Goal: Feedback & Contribution: Contribute content

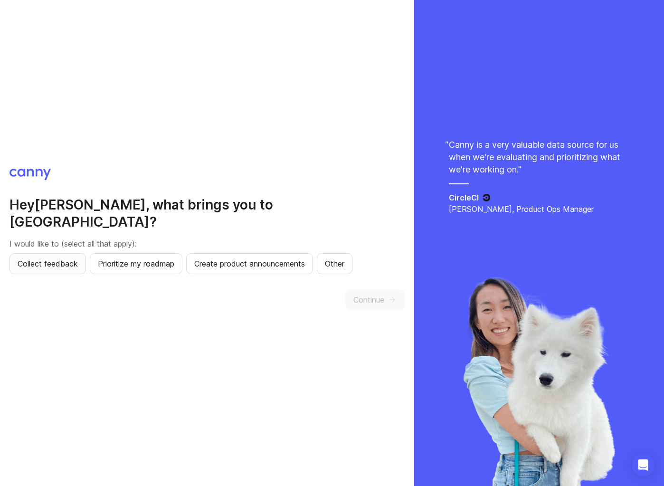
click at [73, 258] on span "Collect feedback" at bounding box center [48, 263] width 60 height 11
click at [115, 258] on span "Prioritize my roadmap" at bounding box center [136, 263] width 76 height 11
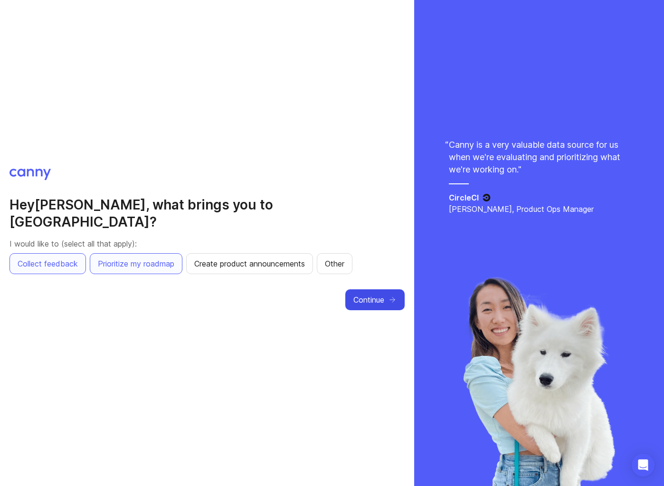
click at [377, 294] on span "Continue" at bounding box center [368, 299] width 31 height 11
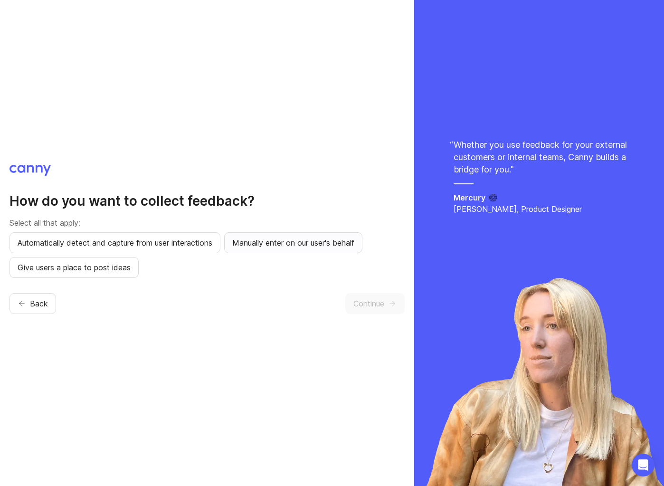
click at [317, 250] on button "Manually enter on our user's behalf" at bounding box center [293, 242] width 138 height 21
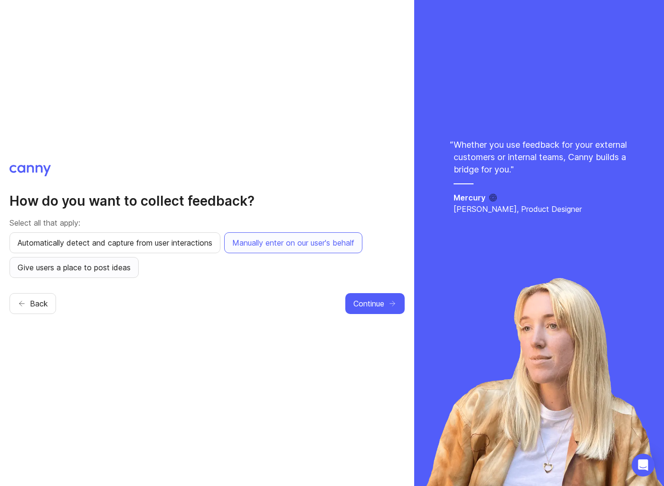
click at [43, 270] on span "Give users a place to post ideas" at bounding box center [74, 267] width 113 height 11
click at [365, 302] on span "Continue" at bounding box center [368, 303] width 31 height 11
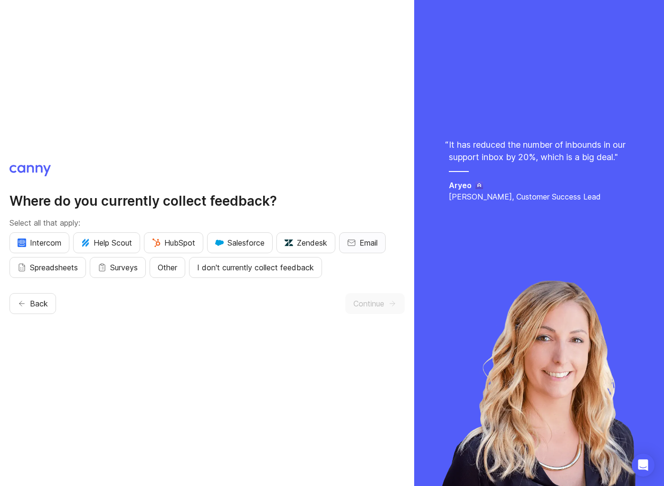
click at [360, 241] on button "Email" at bounding box center [362, 242] width 47 height 21
click at [67, 262] on span "Spreadsheets" at bounding box center [54, 267] width 48 height 11
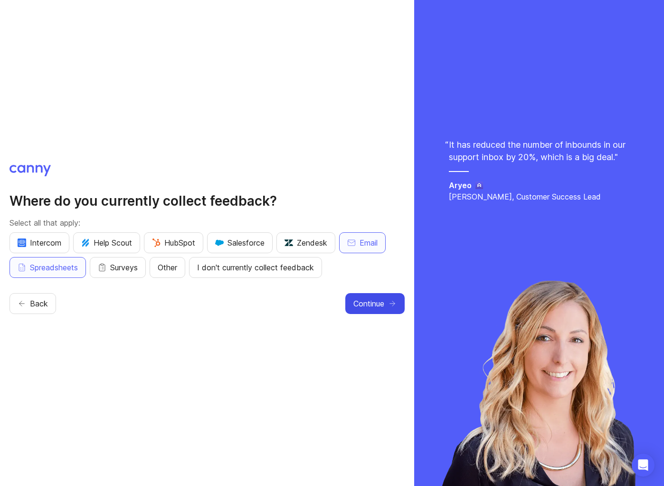
click at [382, 302] on span "Continue" at bounding box center [368, 303] width 31 height 11
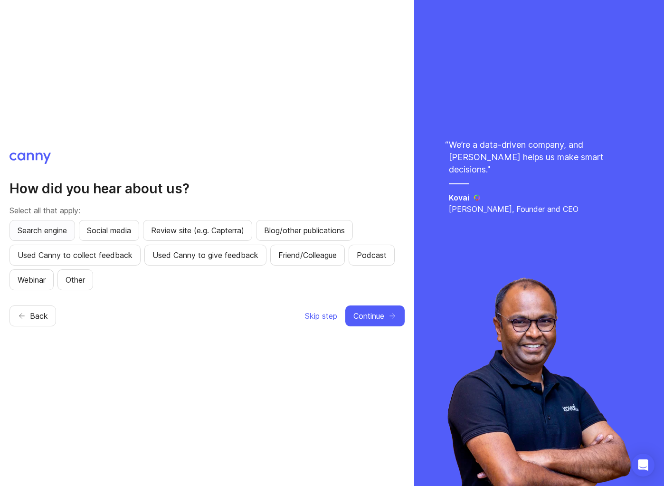
click at [48, 228] on span "Search engine" at bounding box center [42, 230] width 49 height 11
click at [387, 321] on button "Continue" at bounding box center [374, 315] width 59 height 21
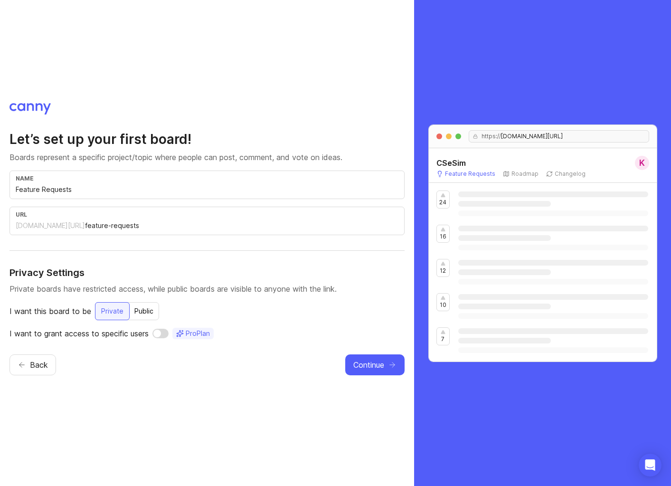
click at [138, 307] on div "Public" at bounding box center [144, 310] width 30 height 17
click at [112, 310] on div "Private" at bounding box center [112, 310] width 34 height 17
click at [160, 333] on input "checkbox" at bounding box center [160, 333] width 16 height 9
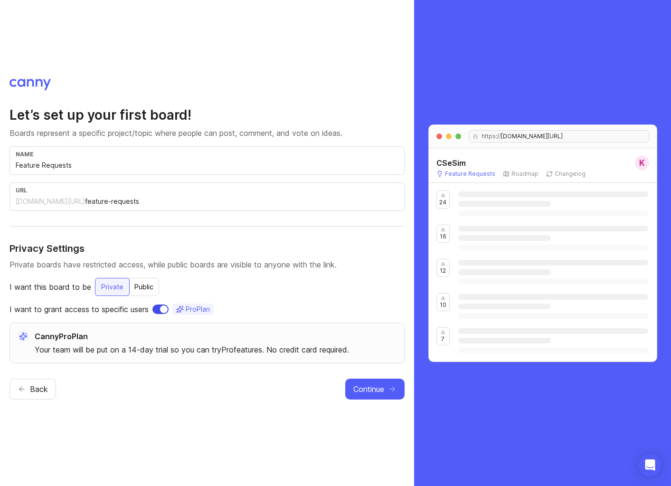
click at [159, 311] on input "checkbox" at bounding box center [160, 308] width 16 height 9
checkbox input "false"
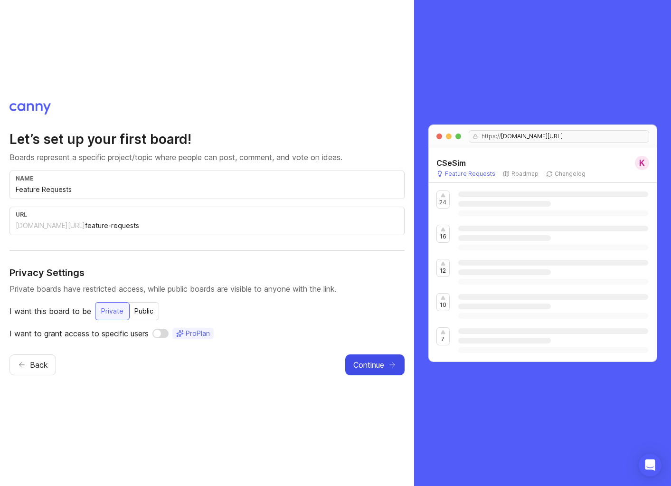
click at [369, 358] on button "Continue" at bounding box center [374, 364] width 59 height 21
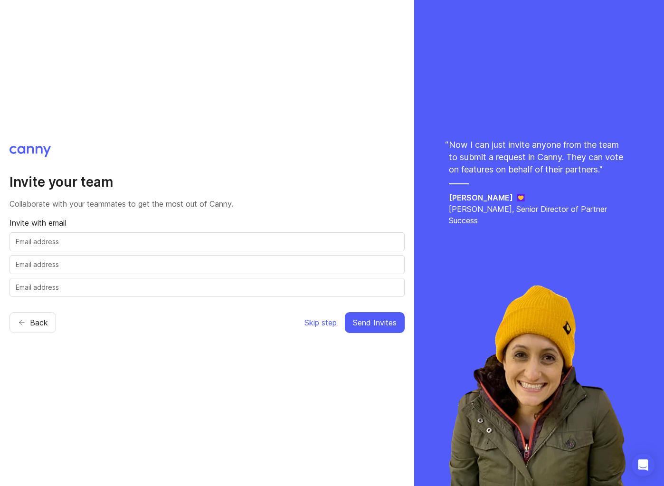
click at [105, 236] on div at bounding box center [206, 241] width 395 height 19
click at [328, 320] on span "Skip step" at bounding box center [320, 322] width 32 height 11
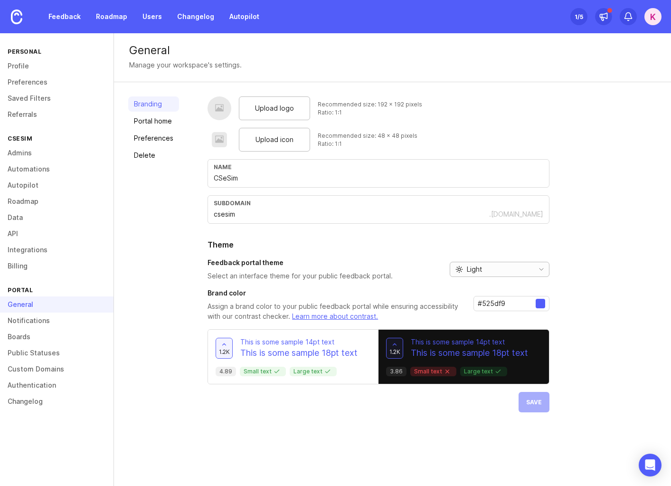
click at [523, 273] on div "Light" at bounding box center [490, 269] width 80 height 14
click at [495, 287] on span "System preference" at bounding box center [496, 287] width 61 height 10
click at [530, 408] on button "Save" at bounding box center [534, 402] width 31 height 20
click at [151, 119] on link "Portal home" at bounding box center [153, 120] width 51 height 15
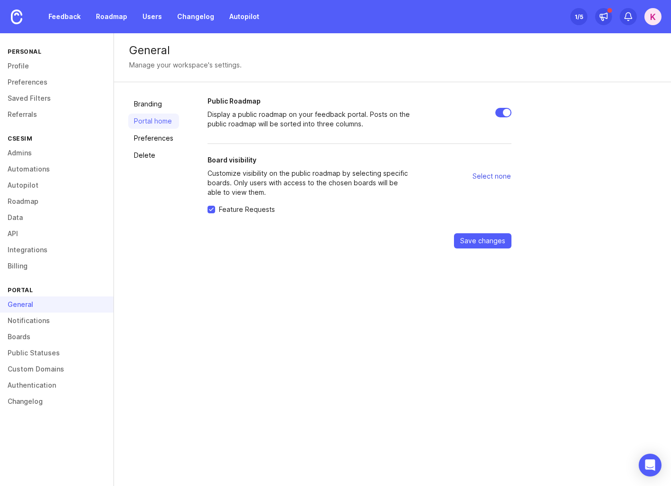
click at [477, 179] on span "Select none" at bounding box center [491, 175] width 38 height 9
click at [489, 179] on span "Select all" at bounding box center [496, 175] width 29 height 9
checkbox input "true"
click at [155, 138] on link "Preferences" at bounding box center [153, 138] width 51 height 15
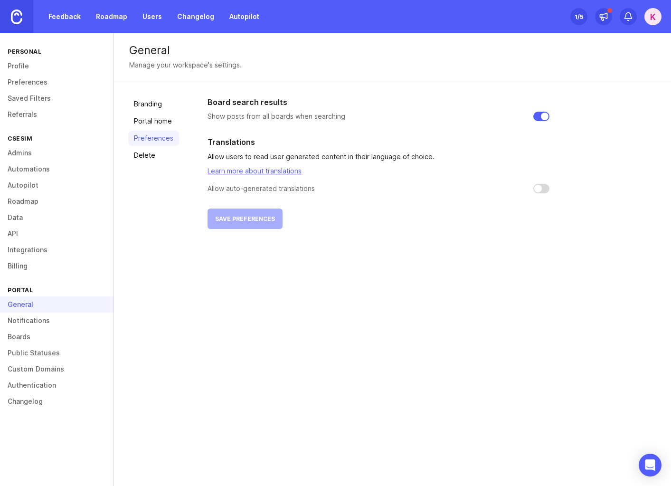
click at [11, 21] on img at bounding box center [16, 16] width 11 height 15
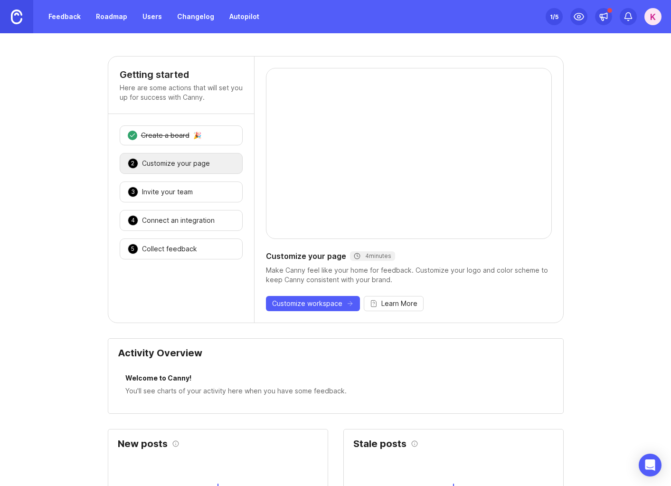
click at [19, 17] on img at bounding box center [16, 16] width 11 height 15
click at [606, 18] on icon at bounding box center [603, 16] width 9 height 9
click at [627, 14] on icon at bounding box center [627, 16] width 9 height 9
click at [418, 16] on div "Feedback Roadmap Users Changelog Autopilot Set up Canny 1 /5 K" at bounding box center [335, 16] width 671 height 33
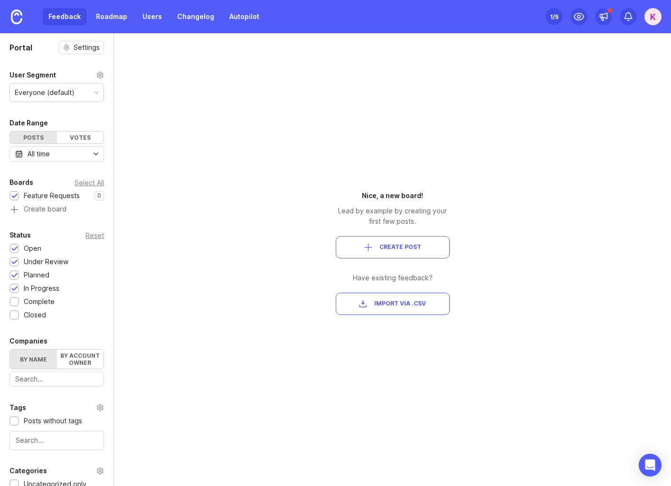
click at [364, 250] on span "Create Post" at bounding box center [393, 247] width 98 height 8
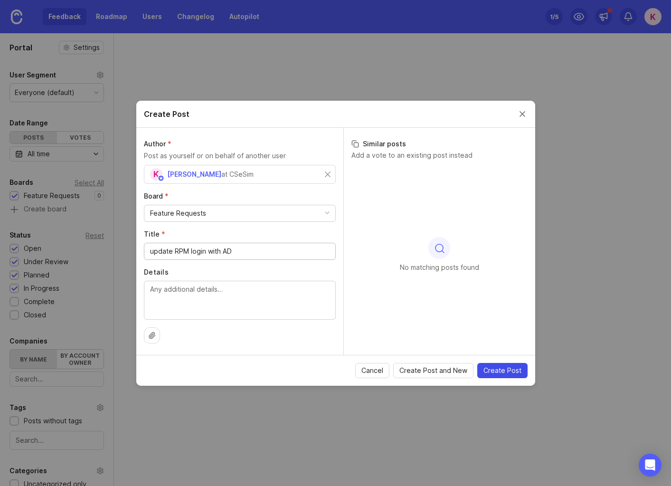
type input "update RPM login with AD"
click at [499, 369] on span "Create Post" at bounding box center [502, 370] width 38 height 9
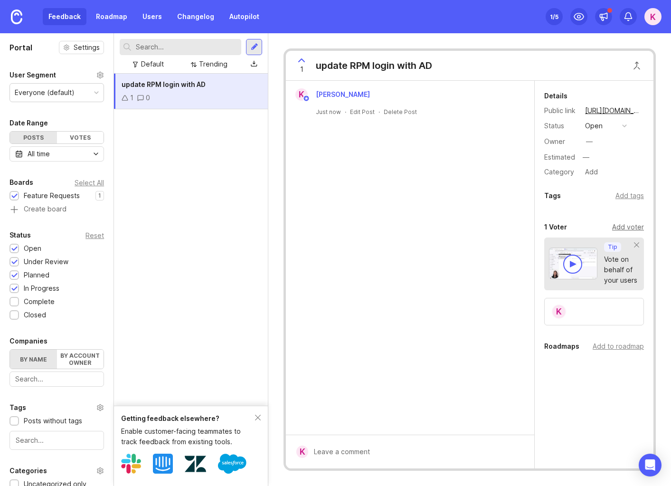
click at [626, 226] on div "Add voter" at bounding box center [628, 227] width 32 height 10
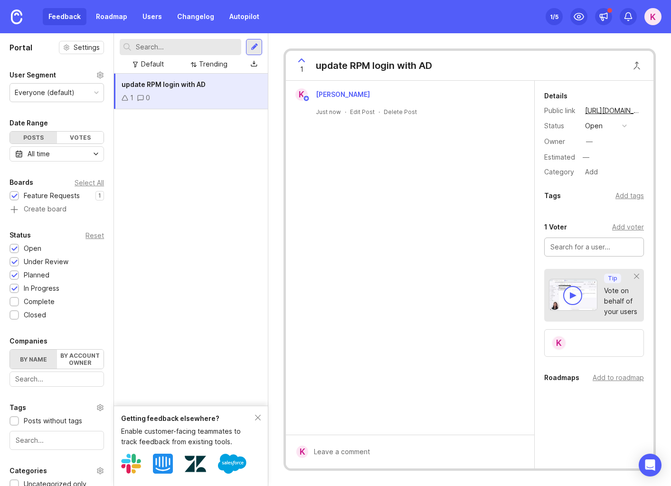
click at [425, 284] on div "K Karlene Koopersmith Just now · Edit Post · Delete Post" at bounding box center [410, 258] width 248 height 354
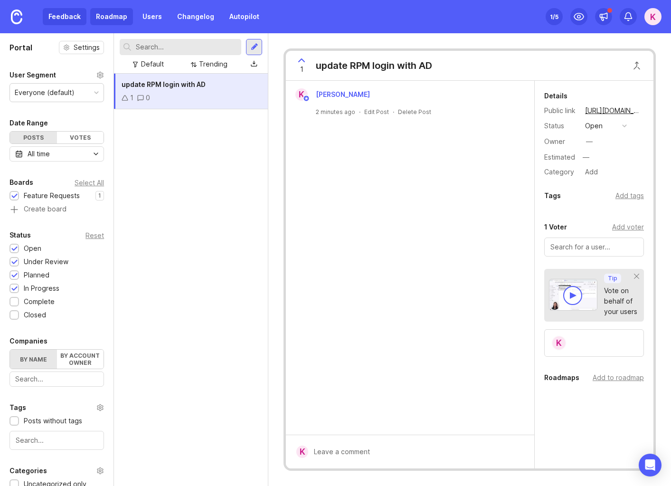
click at [114, 21] on link "Roadmap" at bounding box center [111, 16] width 43 height 17
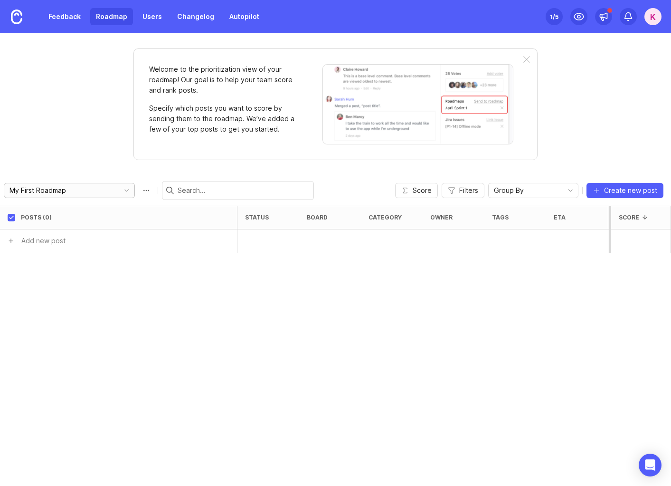
click at [107, 187] on div "My First Roadmap" at bounding box center [69, 190] width 131 height 15
click at [98, 152] on div "Welcome to the prioritization view of your roadmap! Our goal is to help your te…" at bounding box center [335, 259] width 671 height 453
click at [75, 19] on link "Feedback" at bounding box center [65, 16] width 44 height 17
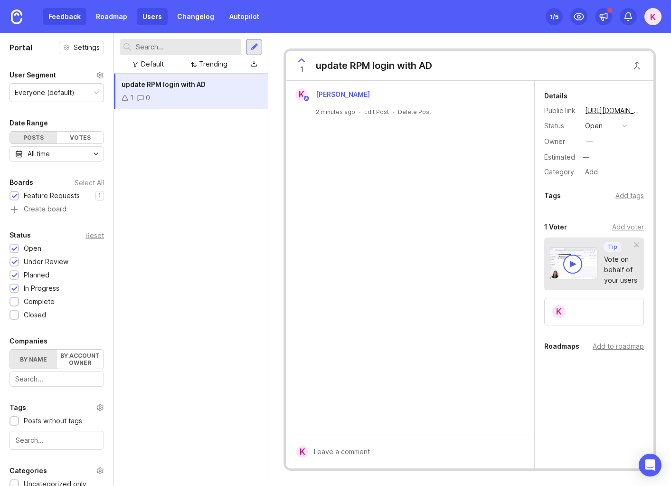
click at [152, 12] on link "Users" at bounding box center [152, 16] width 31 height 17
click at [125, 99] on icon at bounding box center [125, 97] width 7 height 7
click at [139, 96] on icon at bounding box center [140, 97] width 7 height 7
click at [182, 17] on link "Changelog" at bounding box center [195, 16] width 48 height 17
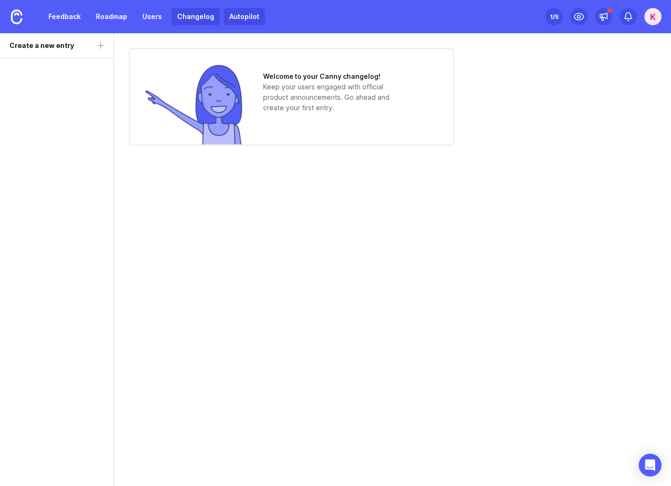
click at [235, 15] on link "Autopilot" at bounding box center [244, 16] width 41 height 17
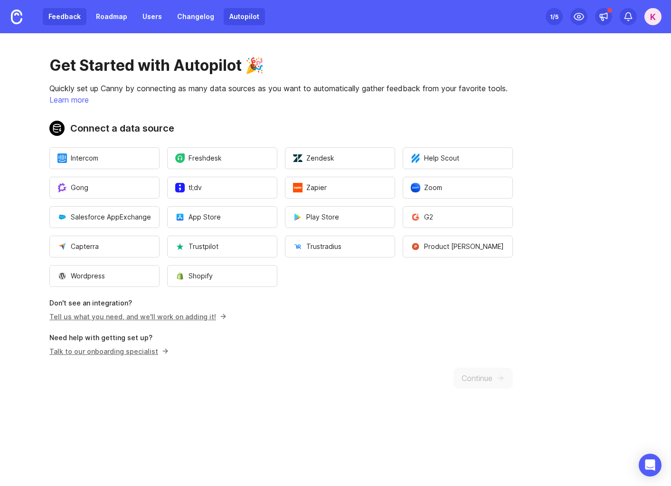
click at [74, 19] on link "Feedback" at bounding box center [65, 16] width 44 height 17
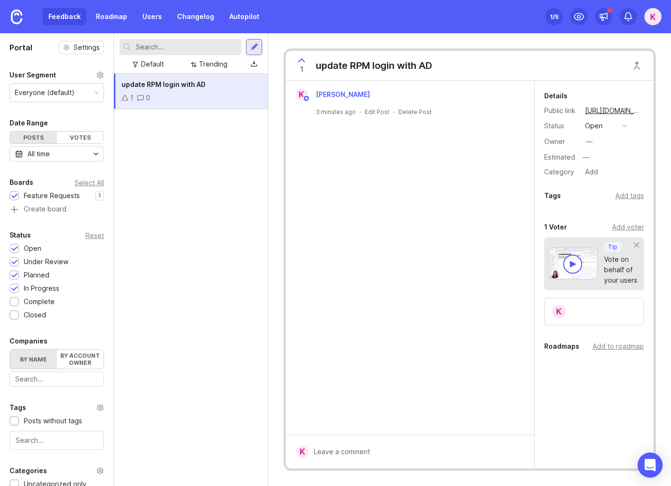
click at [649, 457] on div "Open Intercom Messenger" at bounding box center [650, 465] width 25 height 25
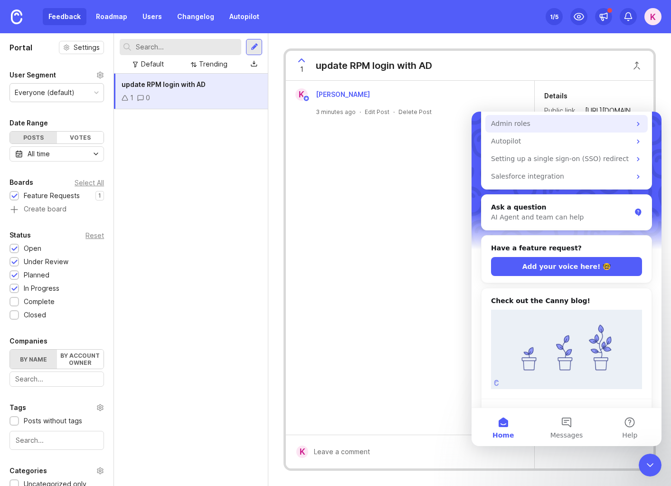
scroll to position [154, 0]
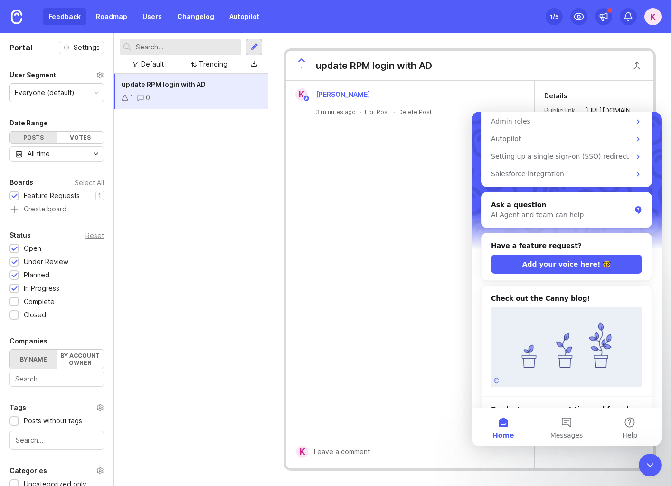
click at [389, 273] on div "K Karlene Koopersmith 3 minutes ago · Edit Post · Delete Post" at bounding box center [410, 258] width 248 height 354
click at [653, 462] on icon "Close Intercom Messenger" at bounding box center [649, 464] width 11 height 11
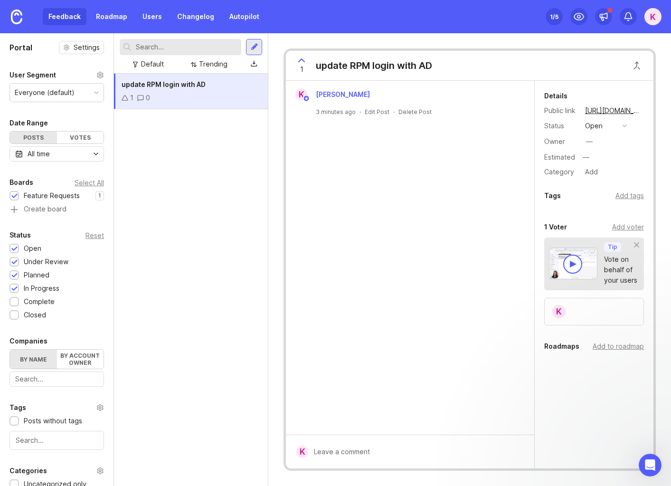
scroll to position [0, 0]
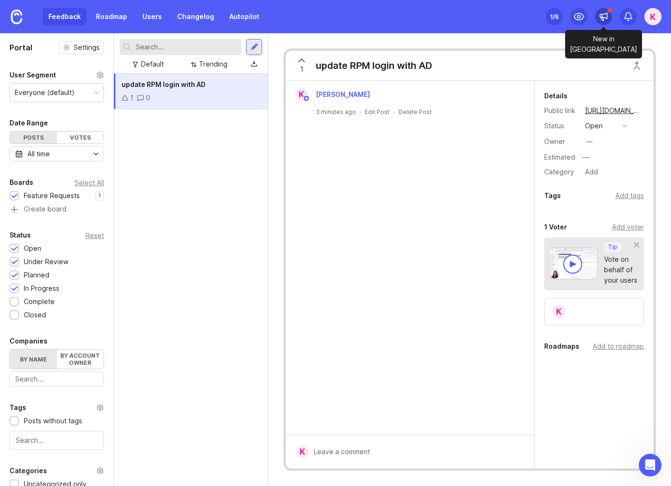
click at [609, 14] on div at bounding box center [603, 16] width 17 height 17
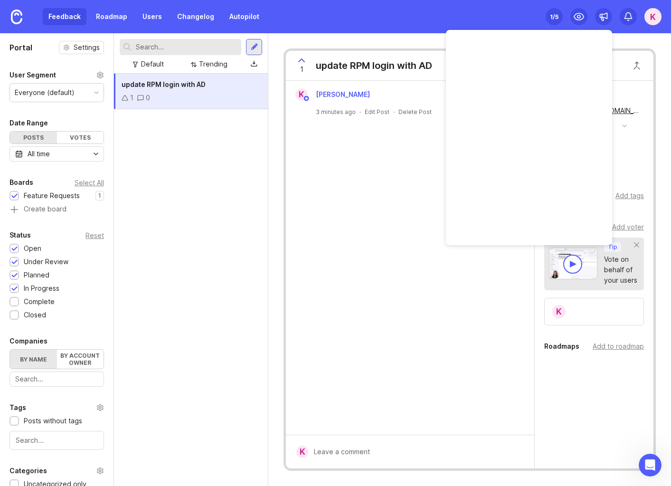
click at [374, 37] on div "1 update RPM login with AD K Karlene Koopersmith 3 minutes ago · Edit Post · De…" at bounding box center [469, 259] width 403 height 453
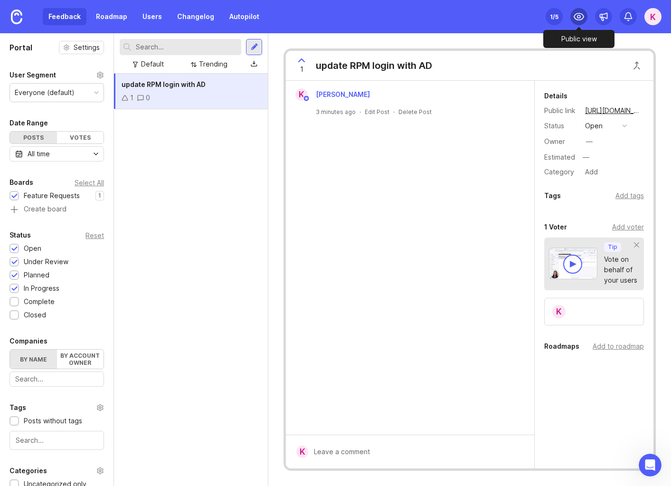
click at [573, 19] on icon at bounding box center [578, 16] width 11 height 11
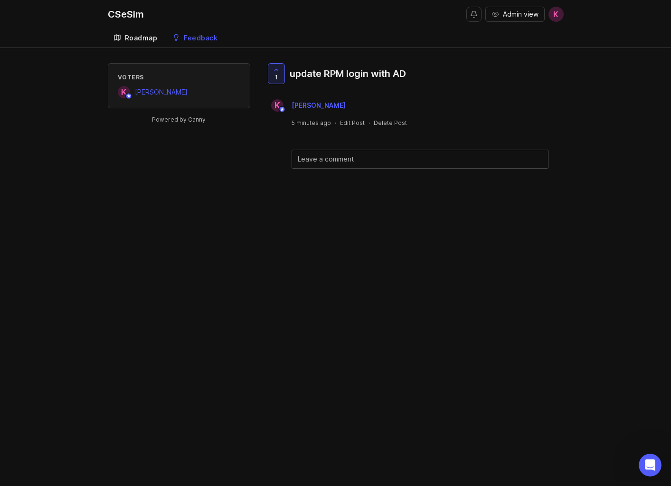
click at [136, 42] on link "Roadmap" at bounding box center [136, 37] width 56 height 19
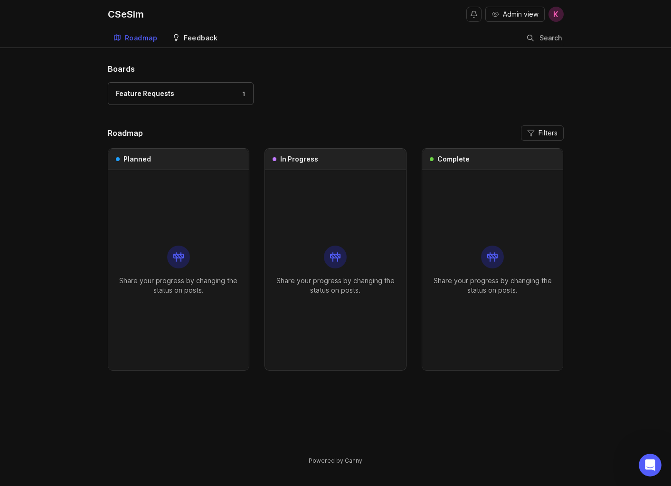
click at [199, 40] on div "Feedback" at bounding box center [201, 38] width 34 height 7
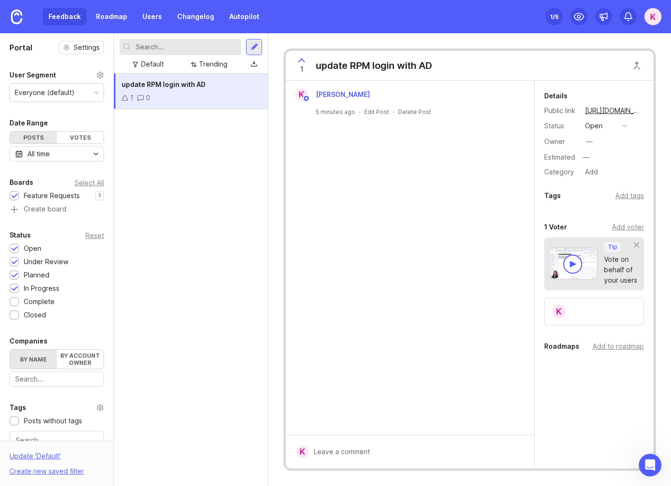
click at [655, 17] on div "K" at bounding box center [652, 16] width 17 height 17
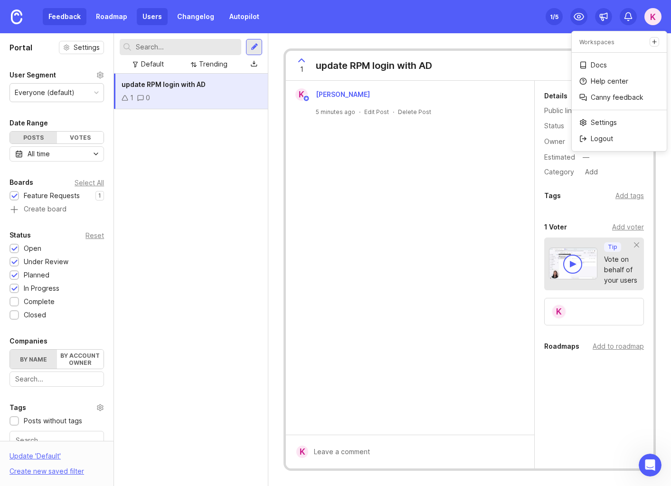
click at [154, 19] on link "Users" at bounding box center [152, 16] width 31 height 17
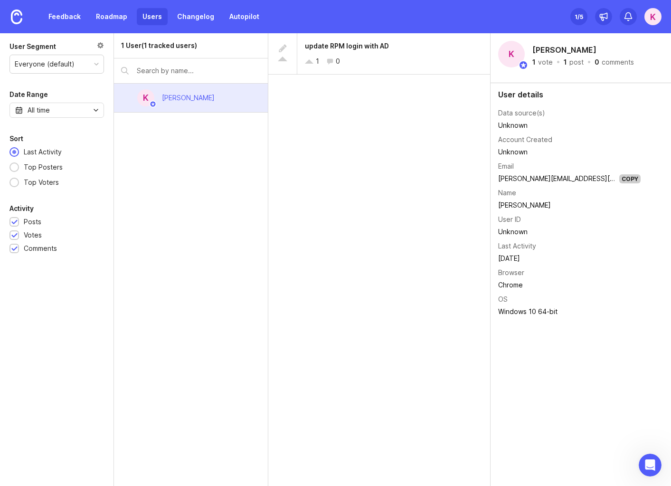
click at [144, 68] on input "text" at bounding box center [199, 71] width 124 height 10
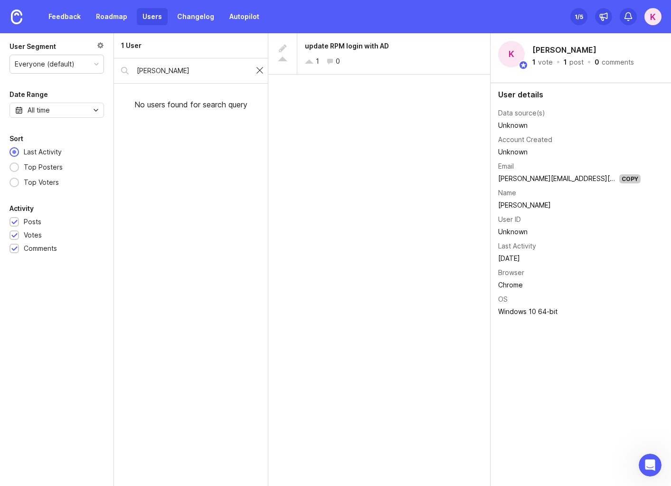
type input "Josh"
click at [262, 66] on div at bounding box center [259, 71] width 11 height 12
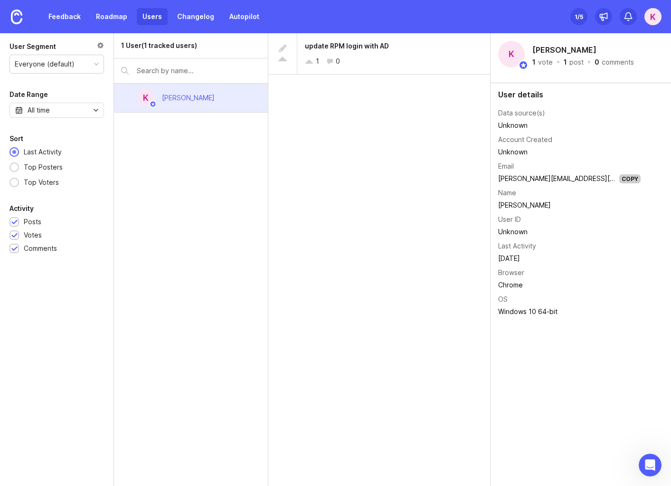
click at [77, 66] on div "Everyone (default)" at bounding box center [57, 64] width 94 height 18
click at [90, 110] on icon "toggle icon" at bounding box center [95, 110] width 15 height 8
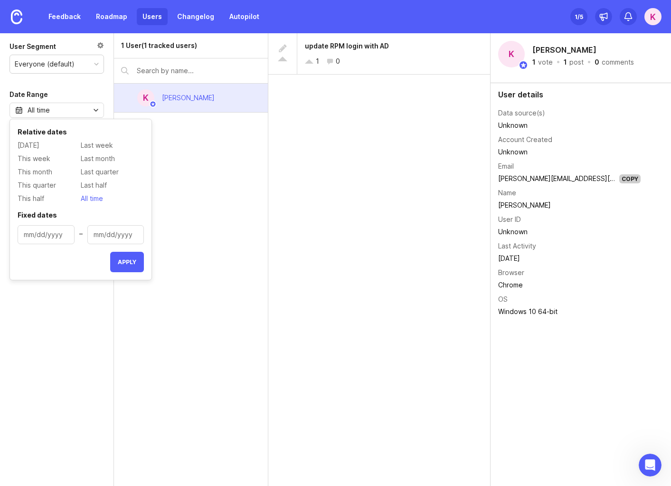
click at [191, 172] on div "1 User (1 tracked users) K Karlene Koopersmith" at bounding box center [191, 259] width 154 height 453
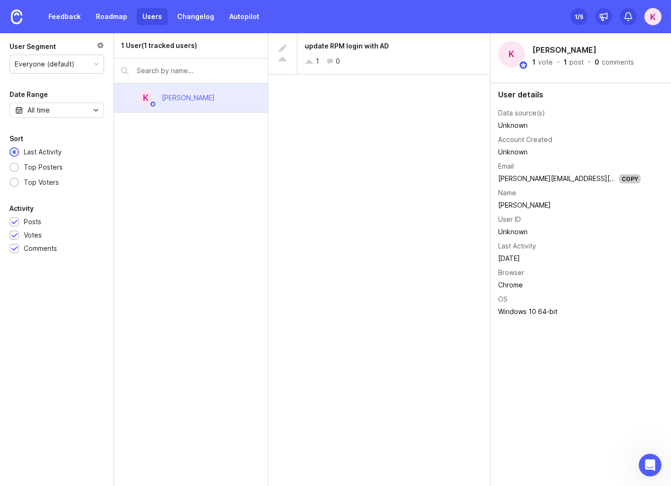
click at [224, 185] on div "1 User (1 tracked users) K Karlene Koopersmith" at bounding box center [191, 259] width 154 height 453
click at [144, 18] on link "Users" at bounding box center [152, 16] width 31 height 17
click at [191, 191] on div "1 User (1 tracked users) K Karlene Koopersmith" at bounding box center [191, 259] width 154 height 453
click at [582, 13] on div "1 /5" at bounding box center [579, 16] width 9 height 13
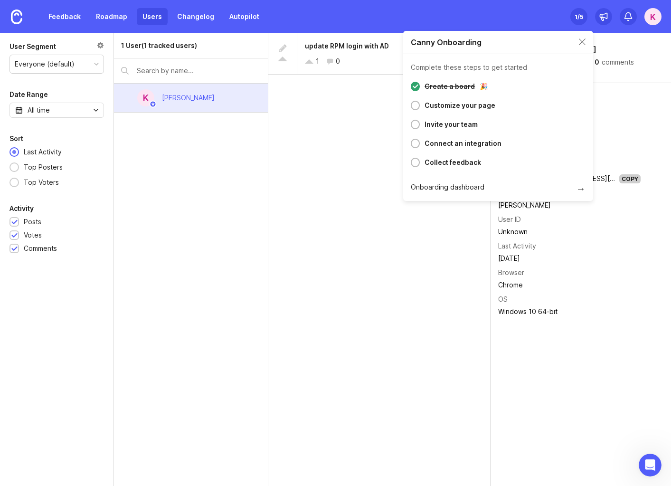
click at [416, 122] on div at bounding box center [415, 124] width 9 height 9
click at [453, 107] on div "Customize your page" at bounding box center [459, 105] width 71 height 11
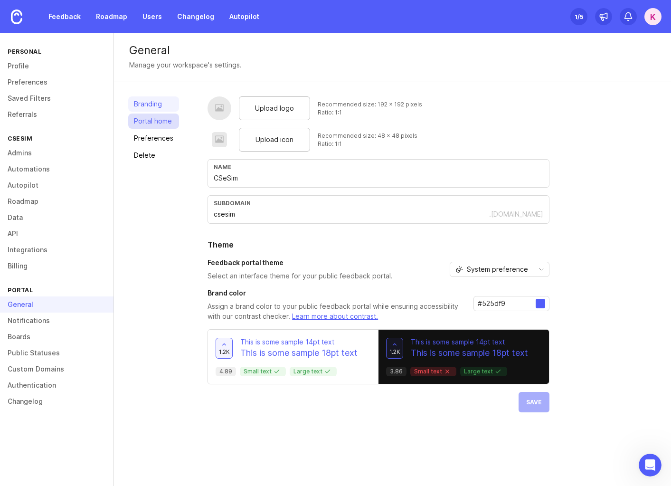
click at [163, 125] on link "Portal home" at bounding box center [153, 120] width 51 height 15
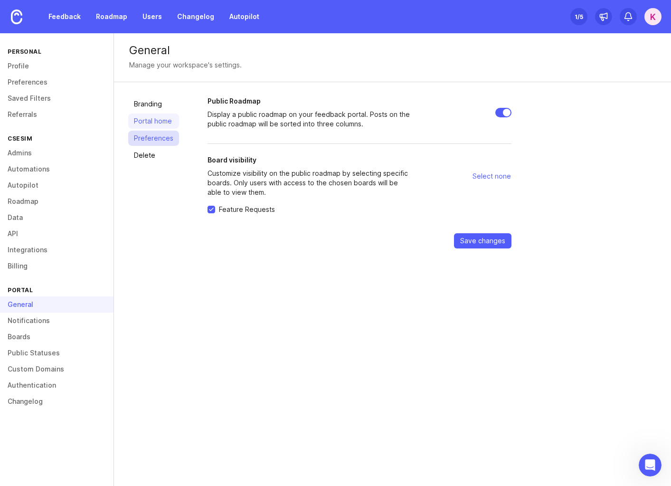
click at [152, 138] on link "Preferences" at bounding box center [153, 138] width 51 height 15
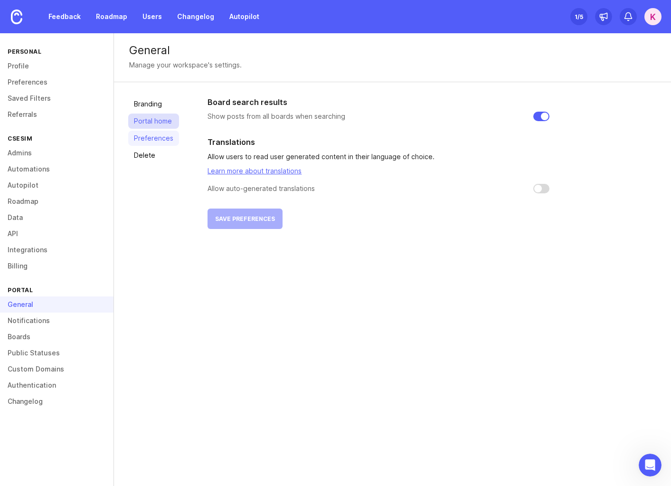
click at [147, 114] on link "Portal home" at bounding box center [153, 120] width 51 height 15
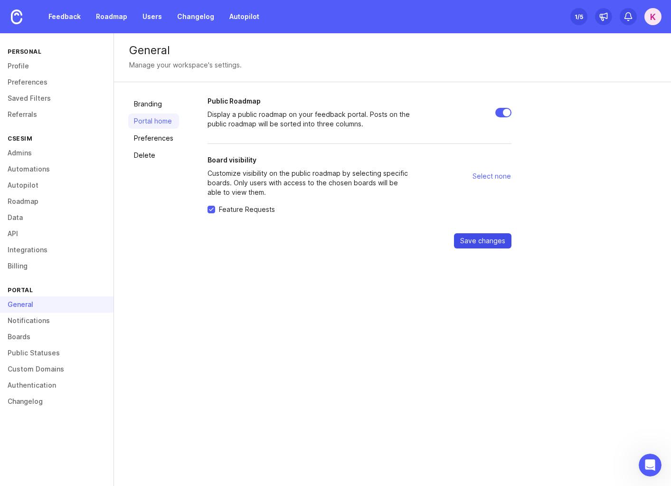
click at [487, 238] on span "Save changes" at bounding box center [482, 240] width 45 height 9
click at [19, 160] on link "Admins" at bounding box center [56, 153] width 113 height 16
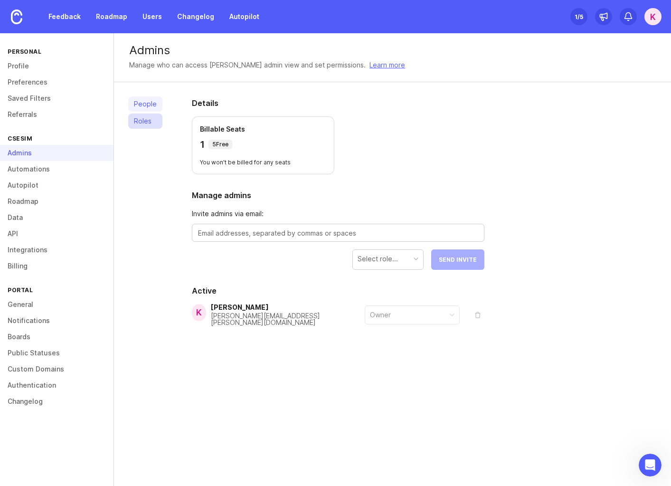
click at [140, 123] on link "Roles" at bounding box center [145, 120] width 34 height 15
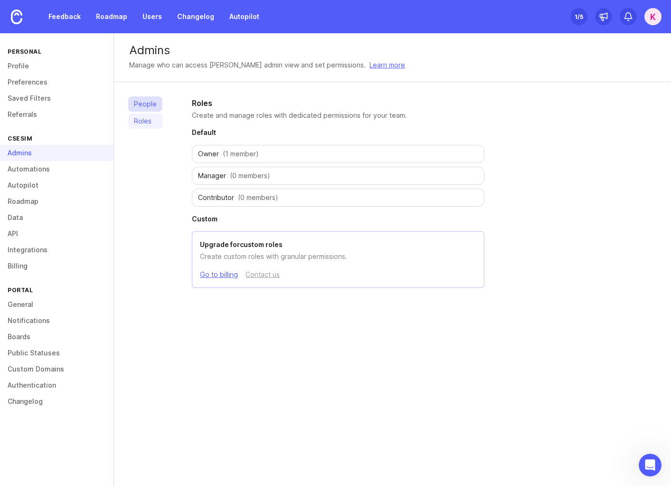
click at [160, 111] on link "People" at bounding box center [145, 103] width 34 height 15
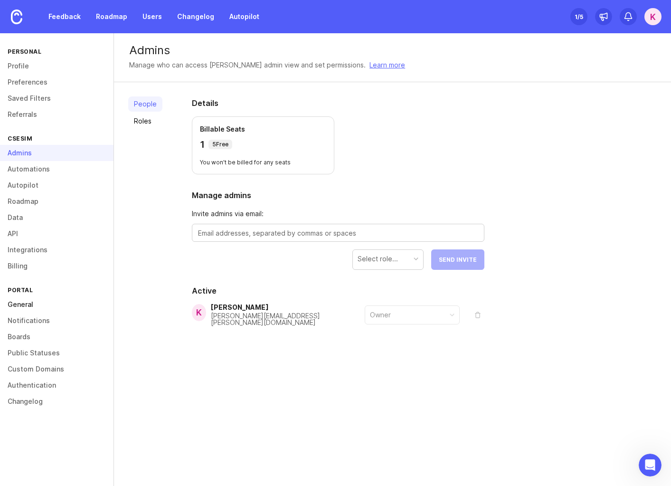
click at [28, 304] on link "General" at bounding box center [56, 304] width 113 height 16
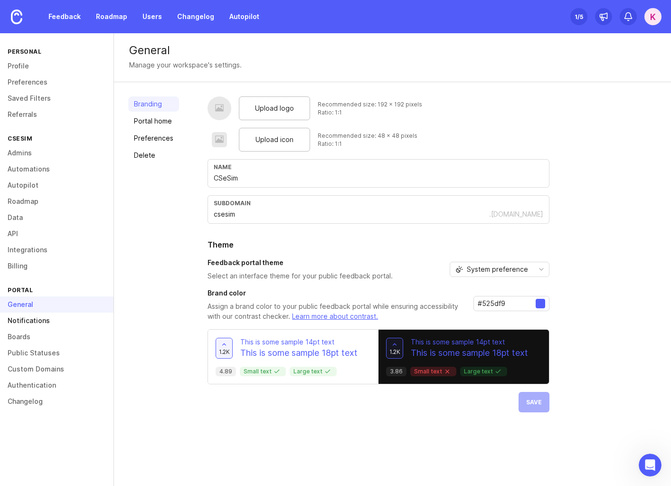
click at [43, 317] on link "Notifications" at bounding box center [56, 320] width 113 height 16
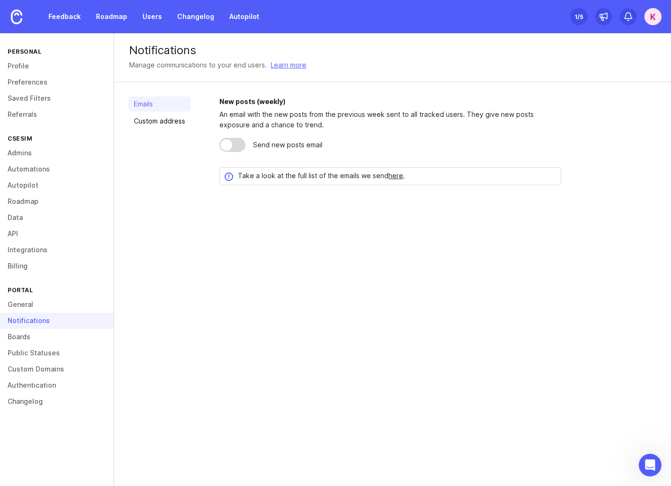
click at [227, 150] on div at bounding box center [226, 144] width 11 height 11
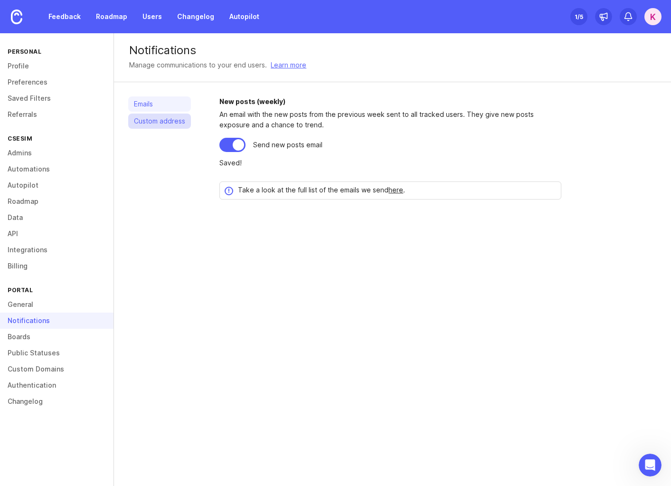
click at [169, 124] on link "Custom address" at bounding box center [159, 120] width 63 height 15
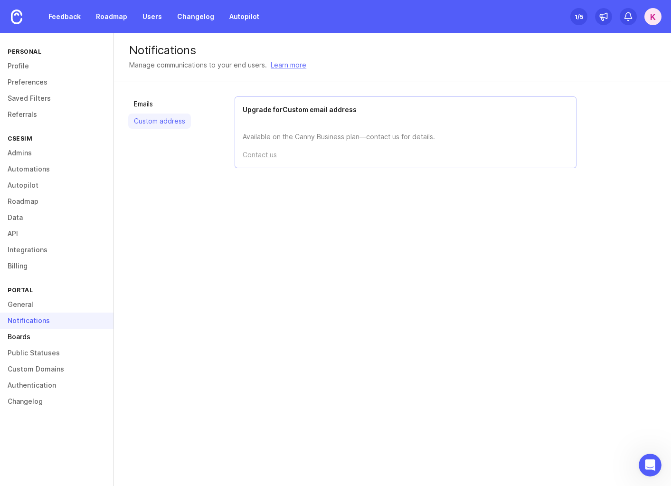
click at [20, 339] on link "Boards" at bounding box center [56, 337] width 113 height 16
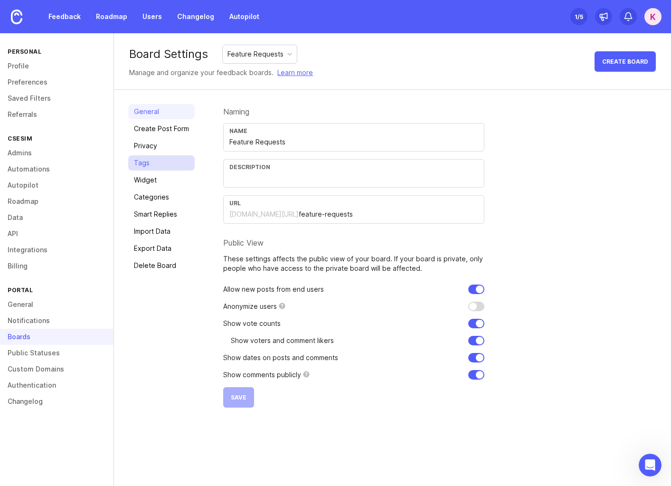
click at [151, 169] on link "Tags" at bounding box center [161, 162] width 66 height 15
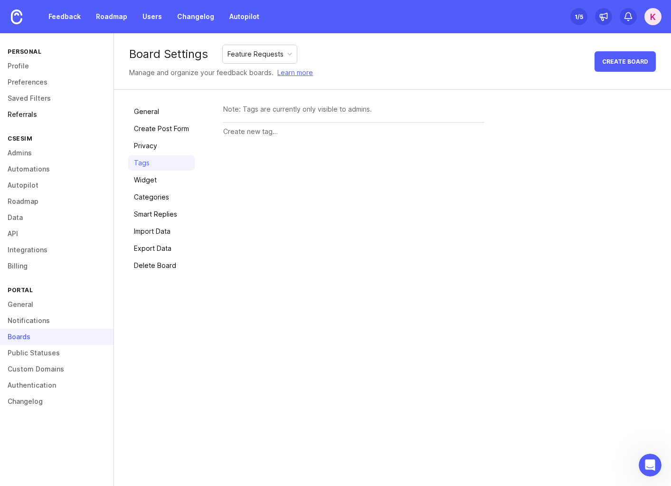
click at [19, 111] on link "Referrals" at bounding box center [56, 114] width 113 height 16
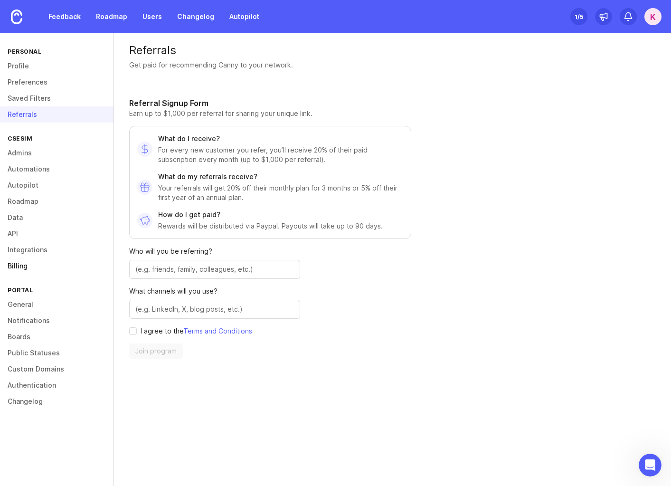
click at [27, 262] on link "Billing" at bounding box center [56, 266] width 113 height 16
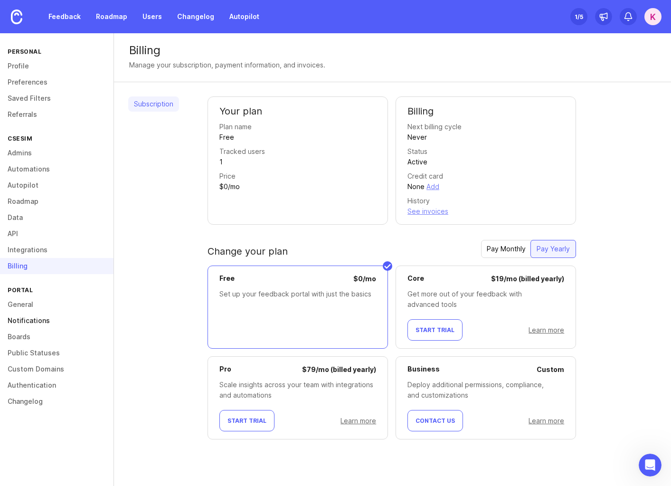
click at [22, 324] on link "Notifications" at bounding box center [56, 320] width 113 height 16
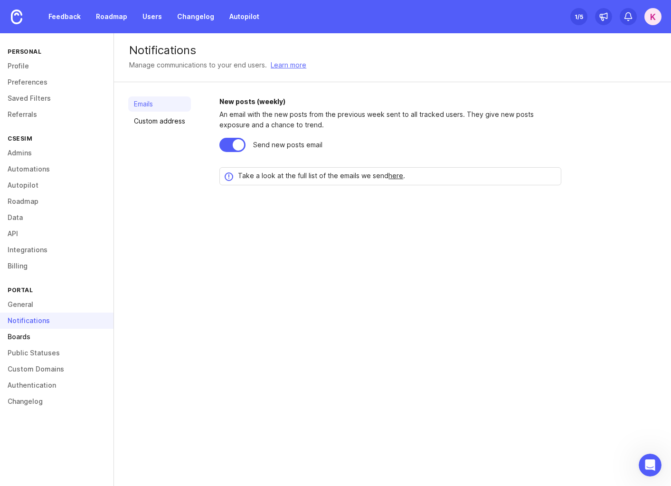
click at [21, 334] on link "Boards" at bounding box center [56, 337] width 113 height 16
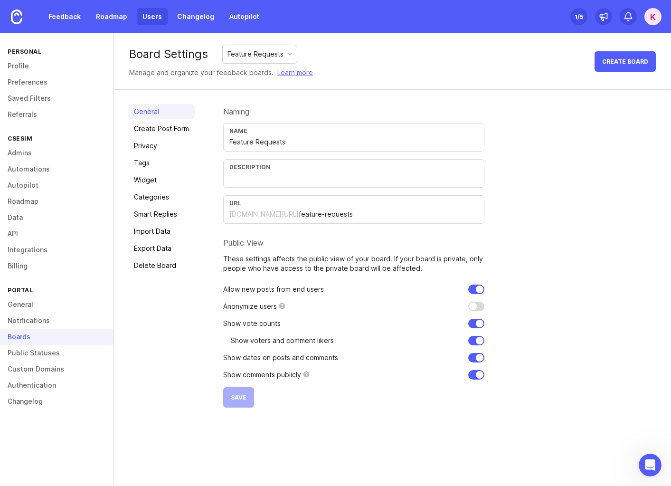
click at [156, 12] on link "Users" at bounding box center [152, 16] width 31 height 17
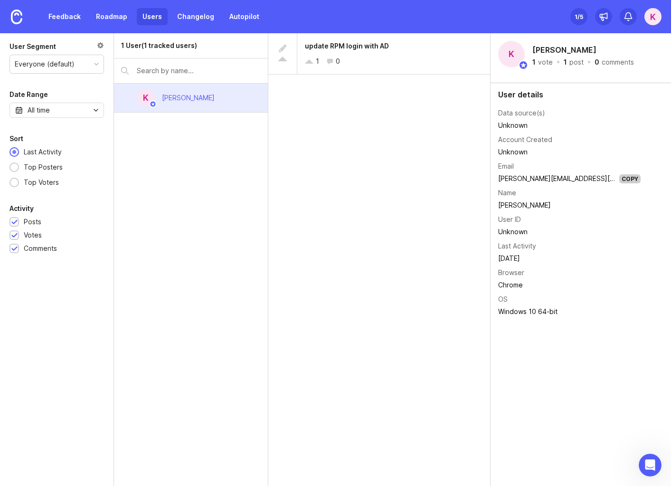
drag, startPoint x: 143, startPoint y: 169, endPoint x: 146, endPoint y: 143, distance: 26.2
click at [146, 143] on div "1 User (1 tracked users) K Karlene Koopersmith" at bounding box center [191, 259] width 154 height 453
click at [70, 114] on div "All time" at bounding box center [56, 110] width 94 height 15
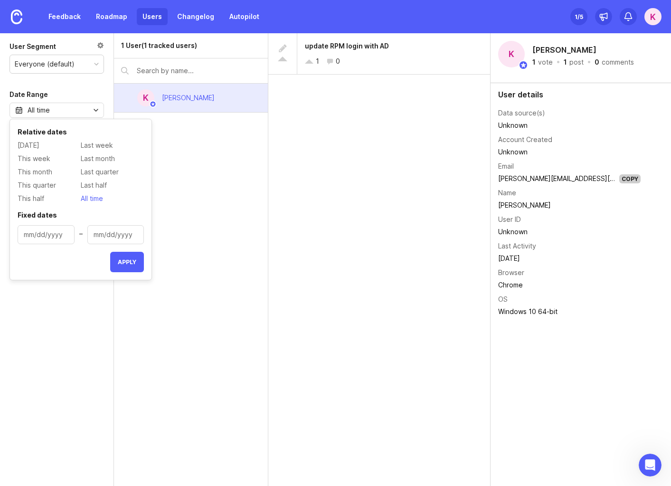
click at [175, 163] on div "1 User (1 tracked users) K Karlene Koopersmith" at bounding box center [191, 259] width 154 height 453
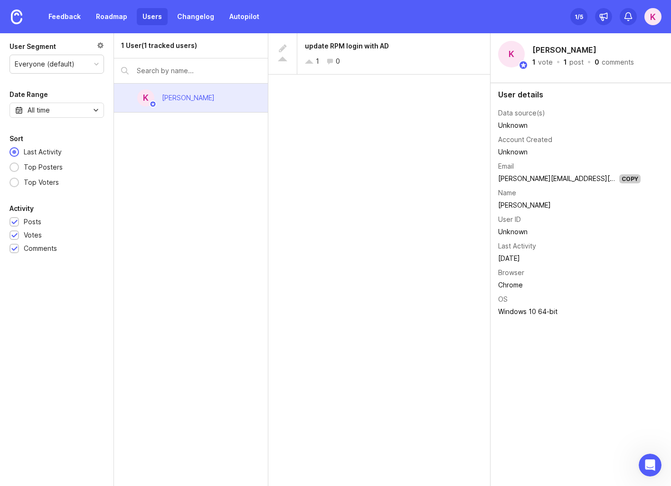
click at [163, 51] on div "1 User (1 tracked users)" at bounding box center [191, 45] width 154 height 25
click at [163, 48] on div "1 User (1 tracked users)" at bounding box center [159, 45] width 76 height 10
click at [198, 44] on div "1 User (1 tracked users)" at bounding box center [191, 45] width 154 height 25
click at [650, 14] on div "K" at bounding box center [652, 16] width 17 height 17
click at [99, 48] on div at bounding box center [100, 46] width 7 height 10
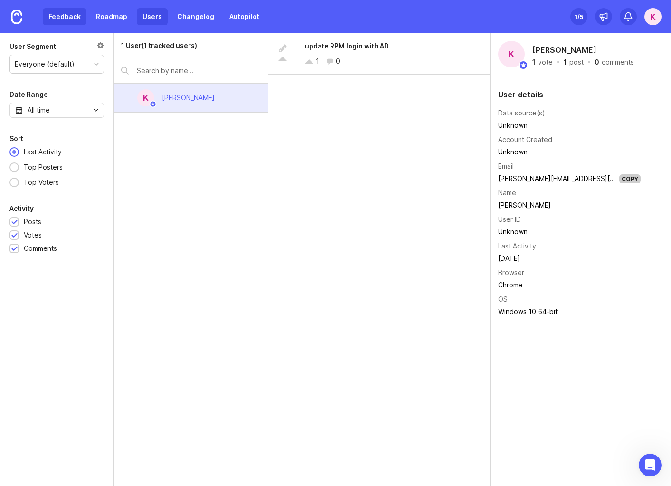
click at [59, 16] on link "Feedback" at bounding box center [65, 16] width 44 height 17
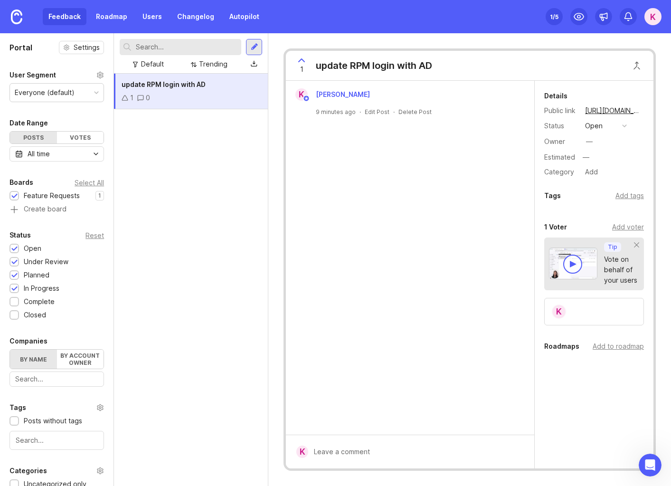
click at [554, 13] on div "1 /5" at bounding box center [554, 16] width 9 height 13
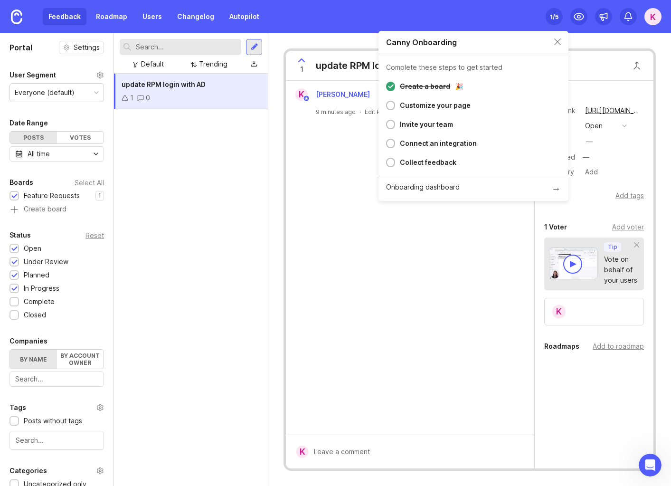
click at [406, 103] on div "Customize your page" at bounding box center [435, 105] width 71 height 11
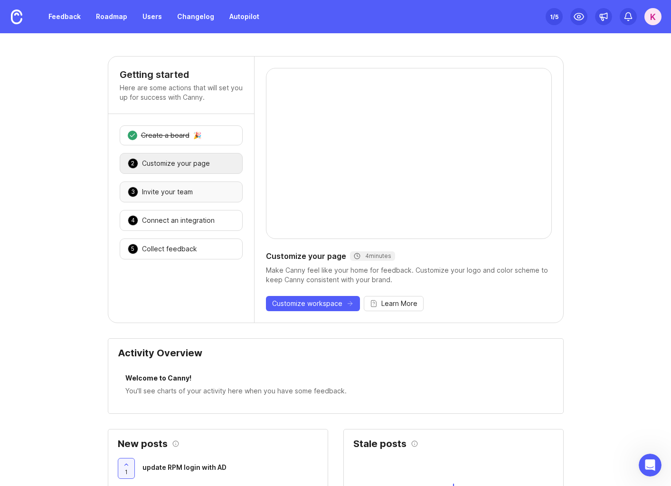
click at [151, 194] on div "Invite your team" at bounding box center [167, 191] width 51 height 9
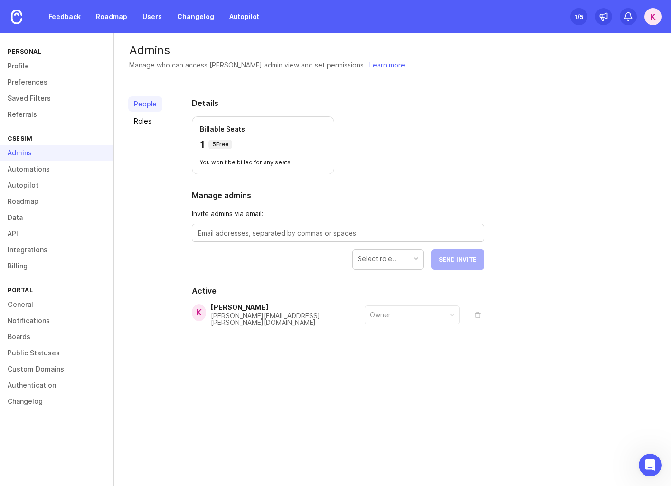
click at [357, 232] on textarea at bounding box center [338, 233] width 280 height 10
click at [148, 118] on link "Roles" at bounding box center [145, 120] width 34 height 15
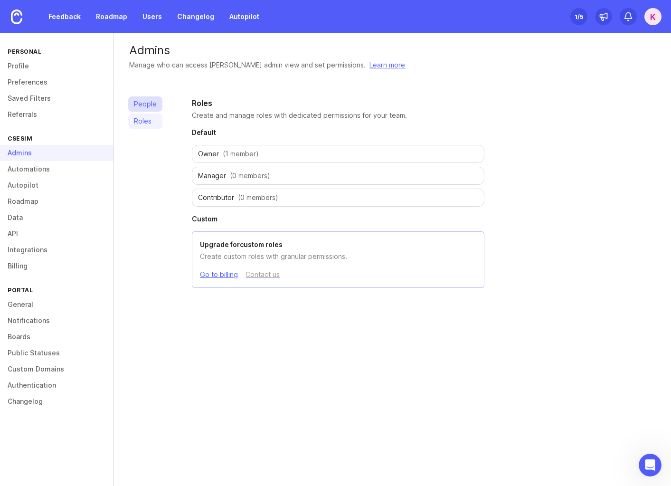
click at [150, 100] on link "People" at bounding box center [145, 103] width 34 height 15
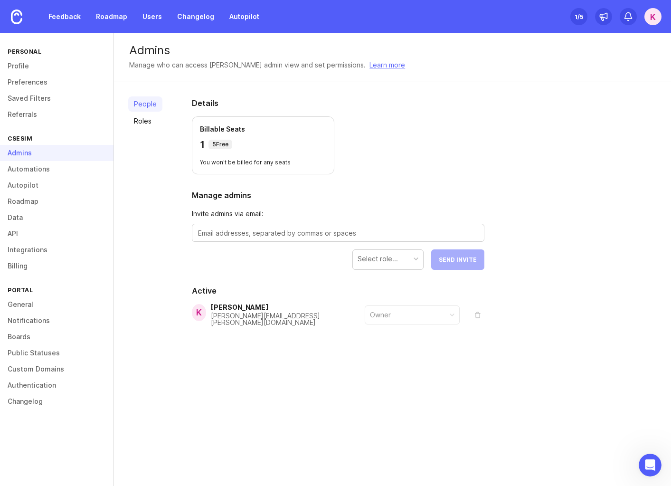
click at [246, 231] on textarea at bounding box center [338, 233] width 280 height 10
drag, startPoint x: 243, startPoint y: 234, endPoint x: 181, endPoint y: 228, distance: 61.9
click at [181, 228] on div "Details Billable Seats 1 5 Free You won't be billed for any seats Manage admins…" at bounding box center [338, 234] width 323 height 304
paste textarea "jweaver@controlsoftinc.com"
type textarea "jweaver@controlsoftinc.com"
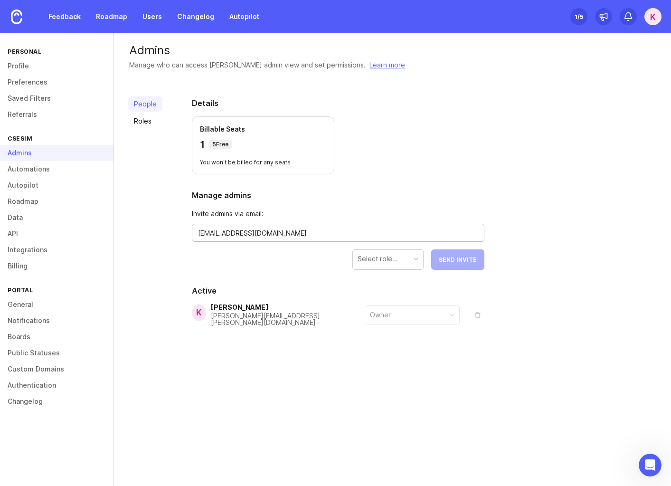
click at [410, 255] on div "Select role..." at bounding box center [388, 259] width 70 height 18
click at [480, 267] on button "Send Invite" at bounding box center [457, 259] width 53 height 20
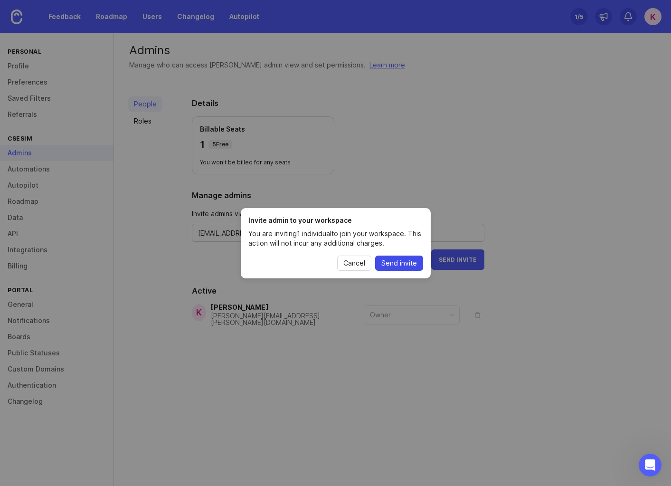
click at [410, 266] on span "Send invite" at bounding box center [399, 262] width 36 height 9
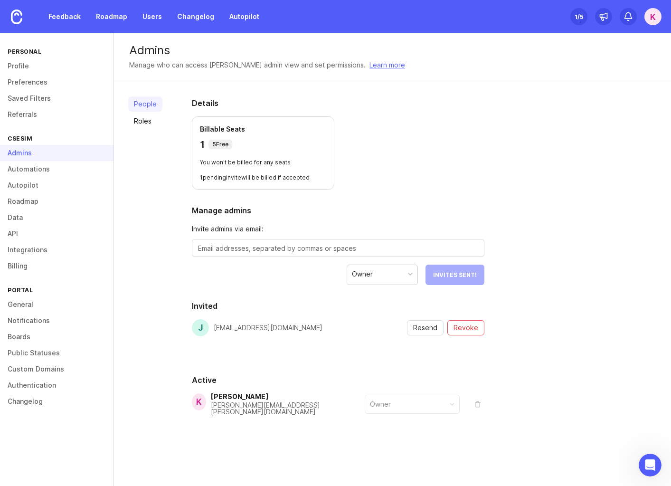
click at [284, 50] on div "Admins" at bounding box center [392, 50] width 527 height 11
click at [653, 16] on div "K" at bounding box center [652, 16] width 17 height 17
click at [606, 140] on p "Logout" at bounding box center [602, 138] width 22 height 9
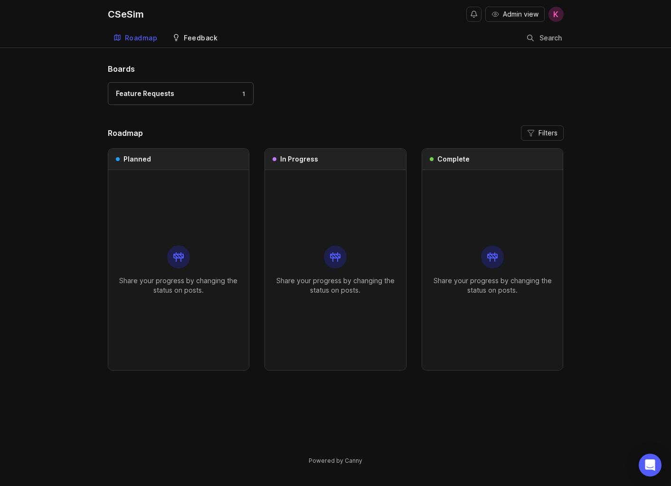
click at [202, 40] on div "Feedback" at bounding box center [201, 38] width 34 height 7
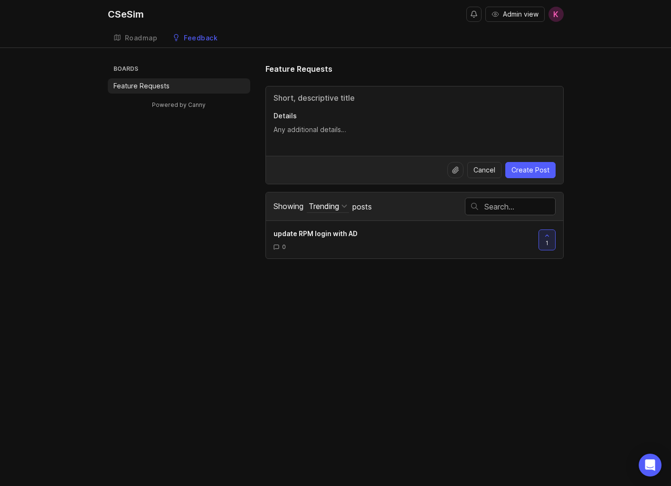
click at [148, 90] on p "Feature Requests" at bounding box center [141, 85] width 56 height 9
click at [334, 210] on div "Trending" at bounding box center [324, 206] width 30 height 10
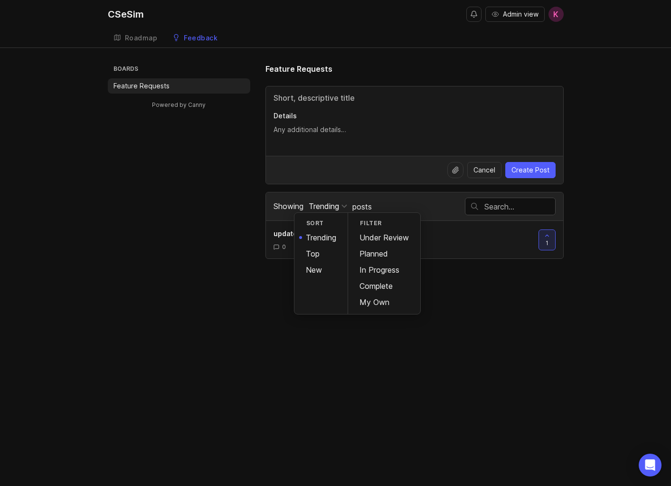
click at [248, 236] on div "Boards Feature Requests Powered by Canny Feature Requests Details Cancel Create…" at bounding box center [336, 161] width 456 height 196
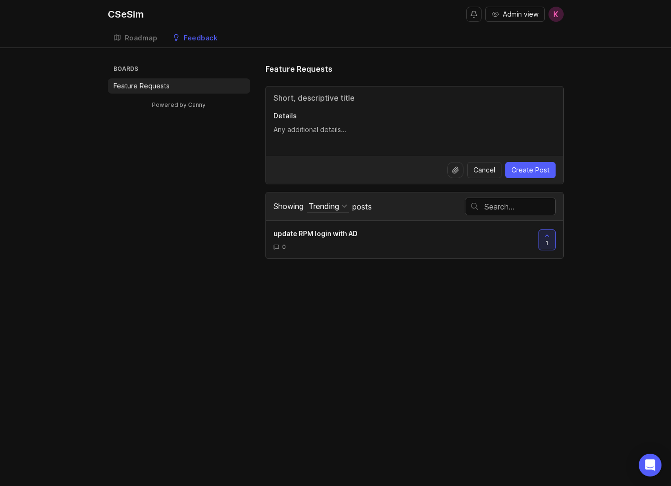
click at [321, 95] on input "Title" at bounding box center [415, 97] width 282 height 11
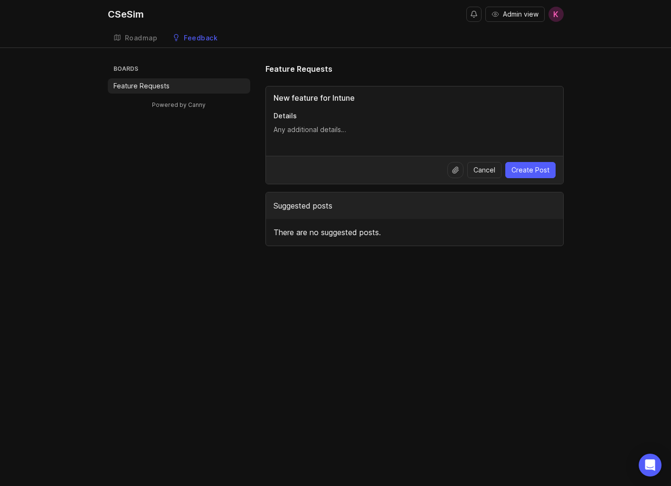
type input "New feature for Intune"
click at [384, 132] on textarea "Details" at bounding box center [415, 129] width 282 height 10
type textarea "Some details"
click at [545, 169] on span "Create Post" at bounding box center [530, 169] width 38 height 9
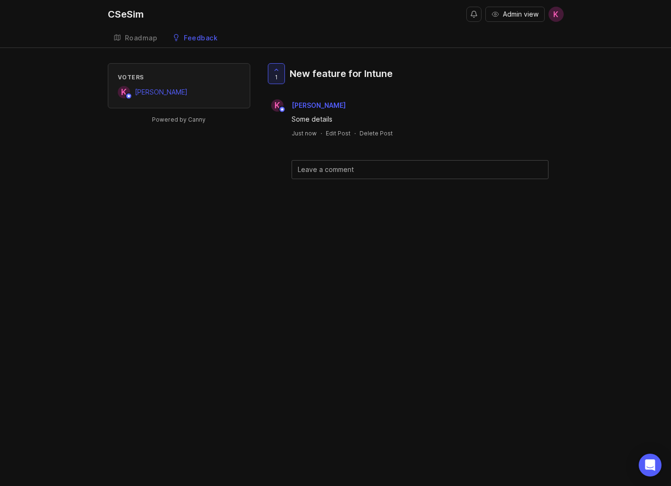
click at [200, 35] on div "Feedback" at bounding box center [201, 38] width 34 height 7
click at [346, 170] on textarea at bounding box center [420, 169] width 245 height 10
type textarea "comment"
click at [519, 197] on span "Submit" at bounding box center [523, 194] width 24 height 7
click at [193, 31] on link "Feedback" at bounding box center [195, 37] width 57 height 19
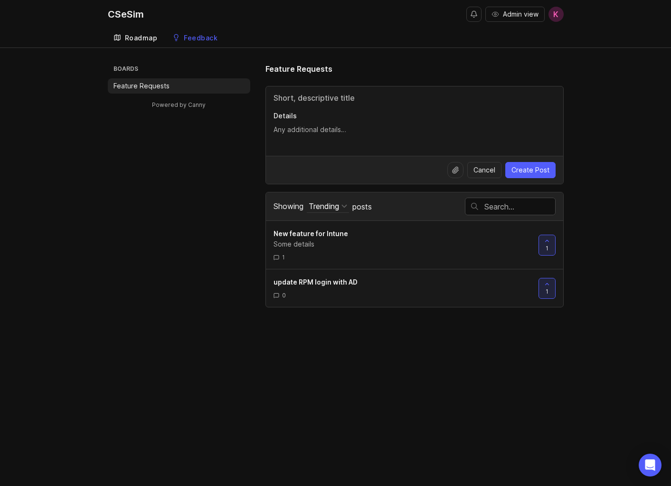
click at [137, 33] on link "Roadmap" at bounding box center [136, 37] width 56 height 19
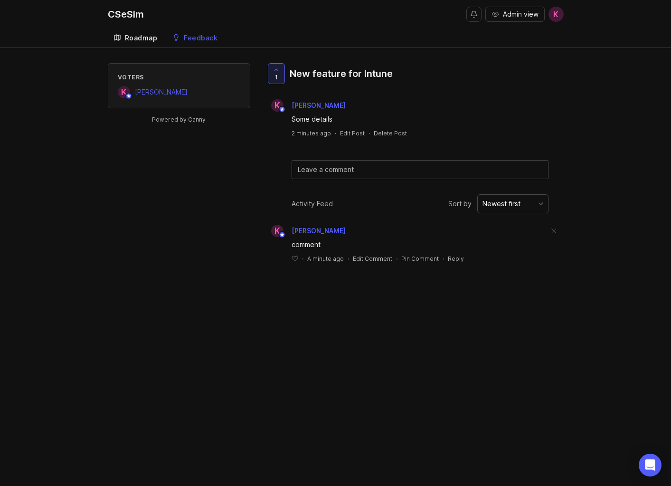
click at [128, 44] on link "Roadmap" at bounding box center [136, 37] width 56 height 19
click at [276, 75] on span "1" at bounding box center [276, 77] width 3 height 8
click at [275, 69] on icon at bounding box center [276, 69] width 7 height 7
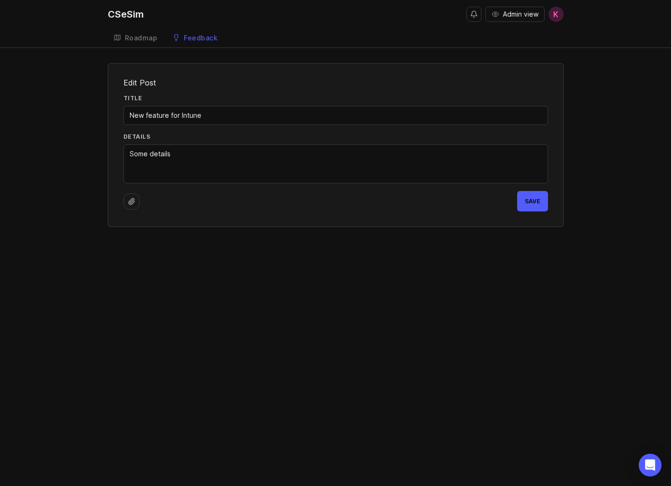
click at [274, 336] on div "CSeSim Admin view K Create Roadmap Feedback Feature Requests Edit Post Title Ne…" at bounding box center [335, 243] width 671 height 486
click at [528, 203] on span "Save" at bounding box center [533, 201] width 16 height 7
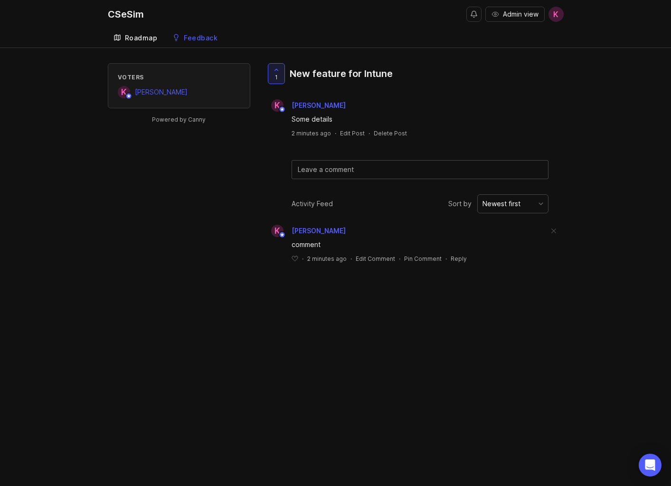
click at [143, 35] on div "Roadmap" at bounding box center [141, 38] width 33 height 7
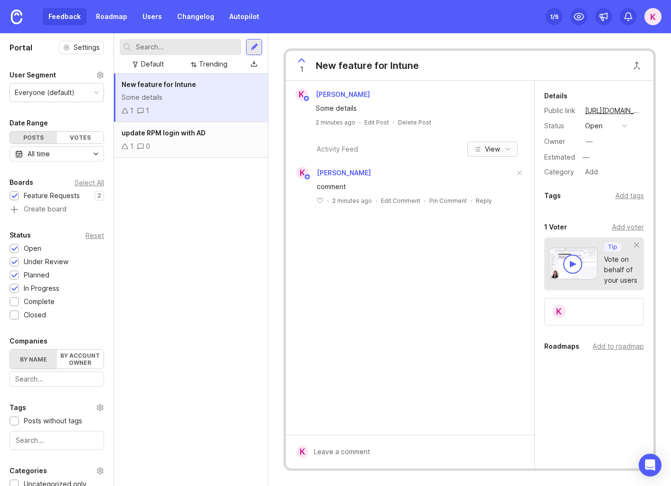
click at [491, 148] on span "View" at bounding box center [492, 148] width 15 height 9
click at [489, 195] on button "Newest first" at bounding box center [475, 193] width 71 height 19
click at [434, 325] on div "K Karlene Koopersmith Some details 2 minutes ago · Edit Post · Delete Post Acti…" at bounding box center [410, 258] width 248 height 354
click at [626, 126] on div "button" at bounding box center [624, 125] width 5 height 5
click at [619, 158] on div "under review" at bounding box center [611, 160] width 48 height 8
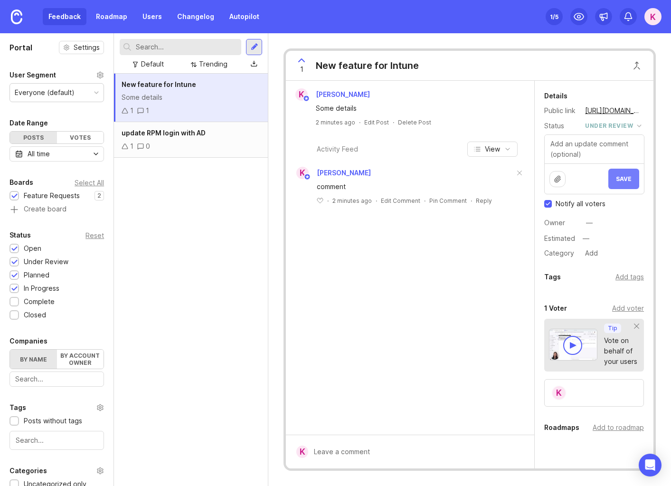
click at [621, 178] on span "Save" at bounding box center [624, 178] width 16 height 7
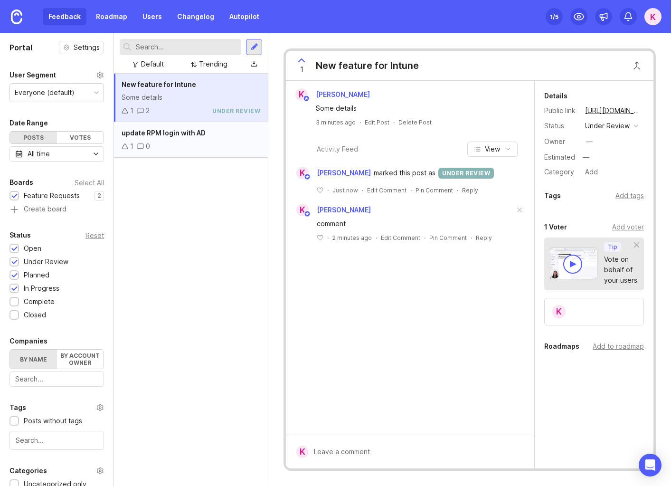
click at [195, 139] on div "update RPM login with AD 1 0" at bounding box center [191, 140] width 154 height 36
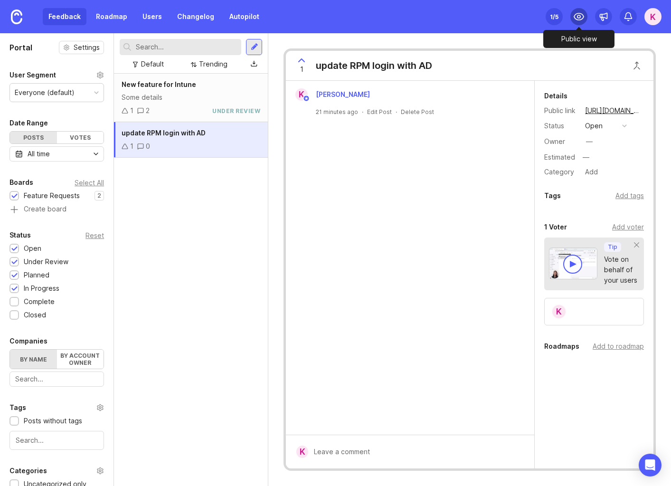
click at [582, 19] on icon at bounding box center [578, 16] width 11 height 11
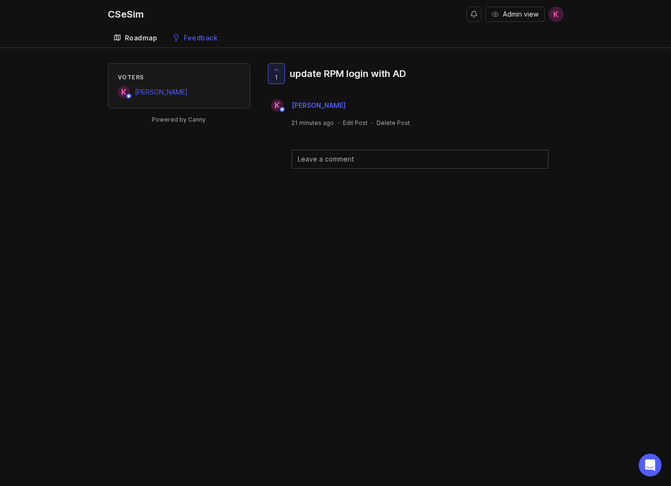
click at [145, 35] on div "Roadmap" at bounding box center [141, 38] width 33 height 7
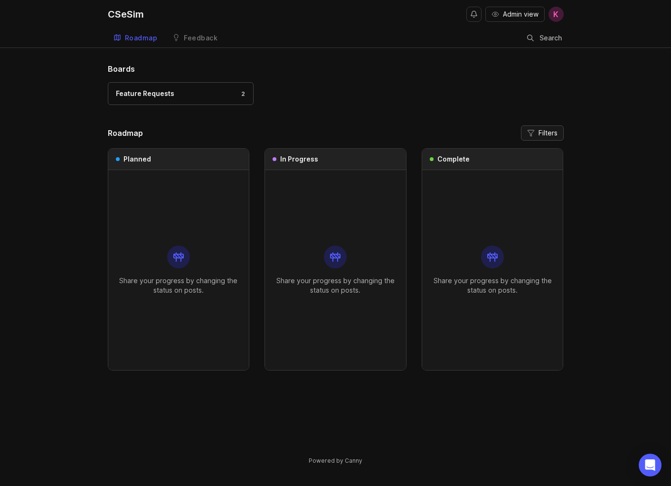
click at [538, 130] on span "Filters" at bounding box center [547, 132] width 19 height 9
click at [507, 181] on input "Show uncategorized posts" at bounding box center [500, 182] width 16 height 9
checkbox input "false"
click at [436, 77] on div "Boards Feature Requests 2" at bounding box center [336, 88] width 456 height 51
click at [543, 129] on span "Filters" at bounding box center [547, 132] width 19 height 9
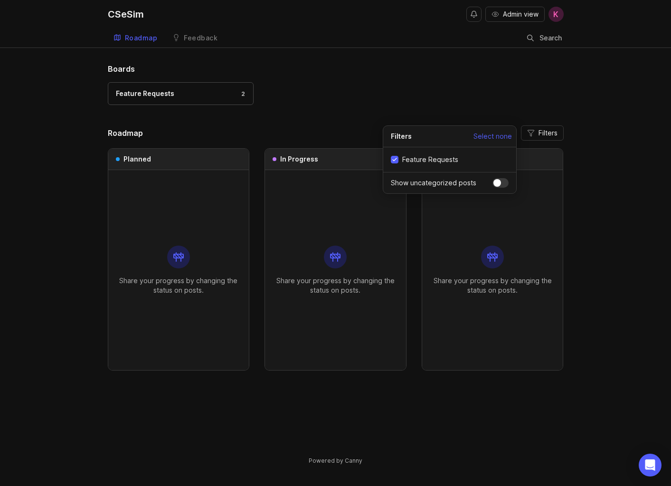
click at [394, 65] on h1 "Boards" at bounding box center [336, 68] width 456 height 11
click at [212, 38] on div "Feedback" at bounding box center [201, 38] width 34 height 7
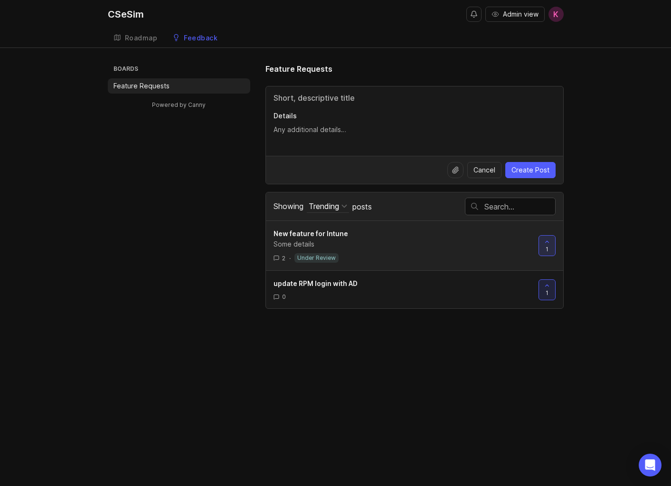
click at [382, 246] on div "Some details" at bounding box center [402, 244] width 257 height 10
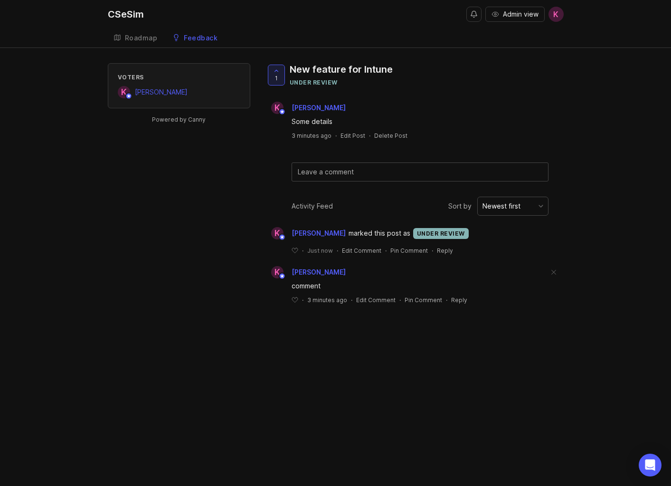
click at [315, 84] on div "under review" at bounding box center [341, 82] width 103 height 8
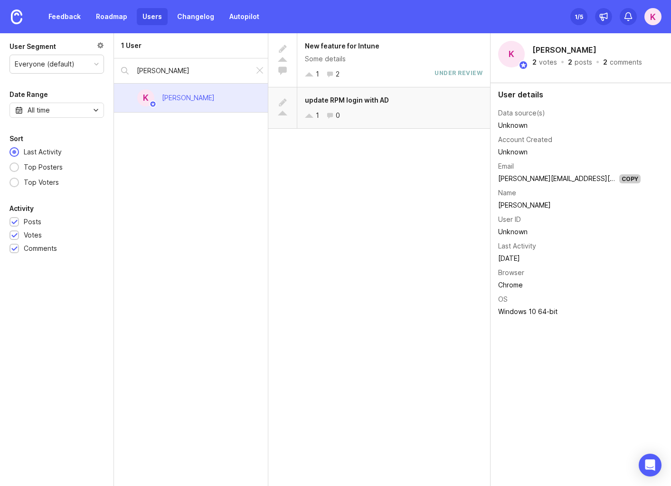
click at [384, 111] on div "1 0" at bounding box center [394, 115] width 178 height 10
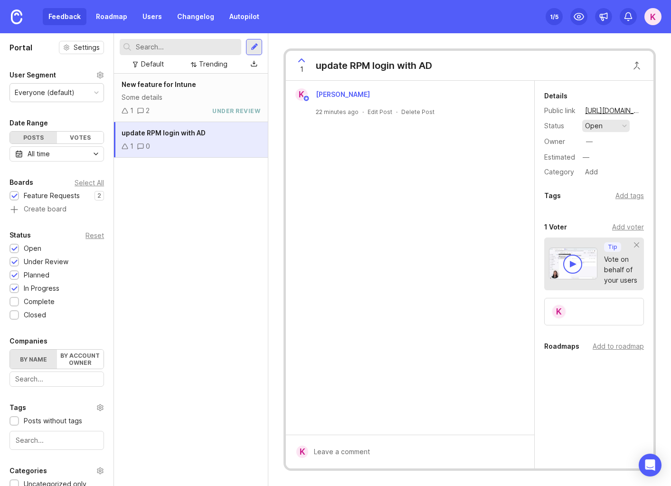
click at [593, 129] on div "open" at bounding box center [594, 126] width 18 height 10
click at [616, 185] on li "planned" at bounding box center [605, 178] width 47 height 18
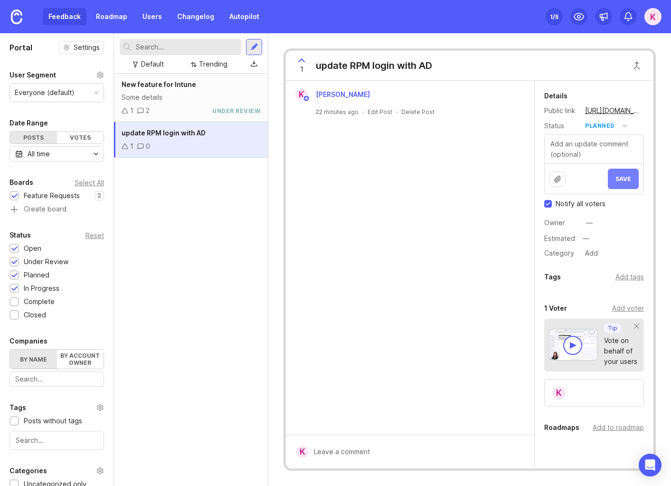
click at [627, 183] on button "Save" at bounding box center [623, 179] width 31 height 20
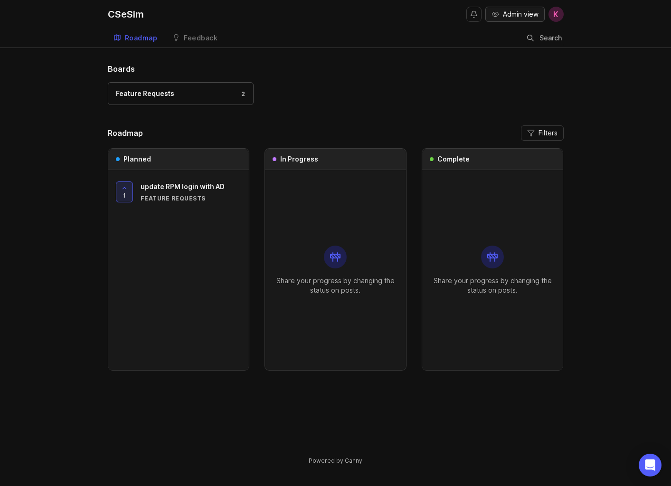
click at [529, 19] on button "Admin view" at bounding box center [514, 14] width 59 height 15
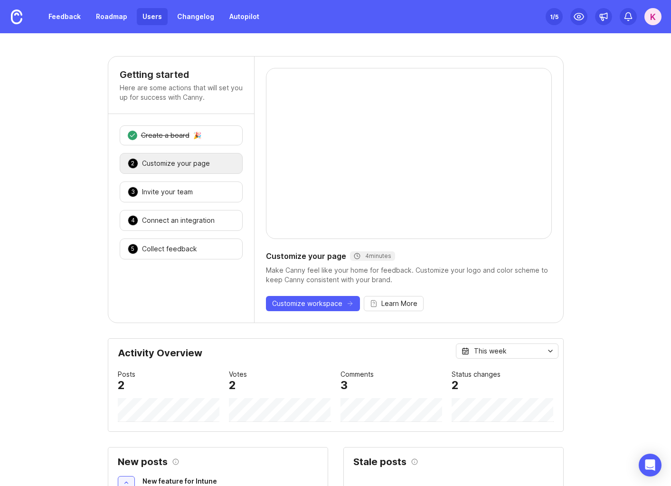
click at [154, 20] on link "Users" at bounding box center [152, 16] width 31 height 17
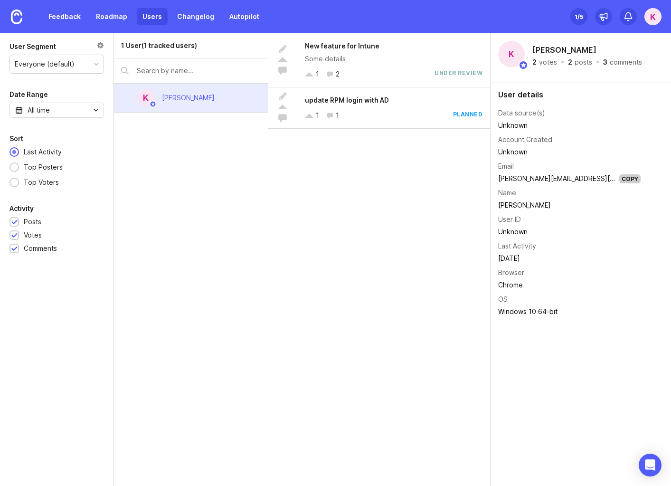
click at [75, 62] on div "Everyone (default)" at bounding box center [57, 64] width 94 height 18
click at [104, 47] on div at bounding box center [100, 46] width 7 height 10
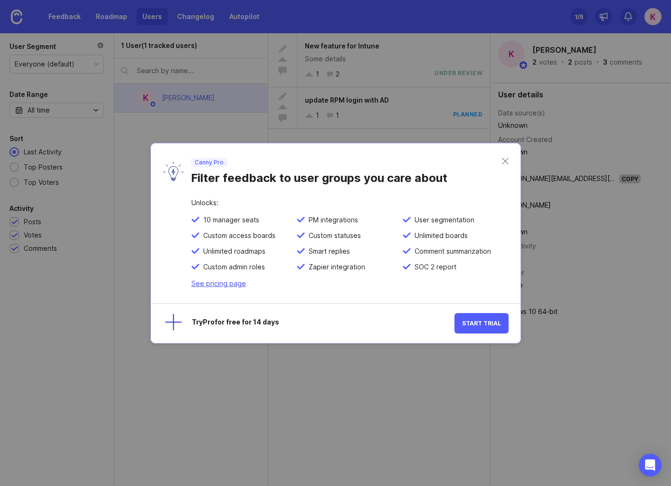
click at [235, 280] on link "See pricing page" at bounding box center [218, 283] width 55 height 8
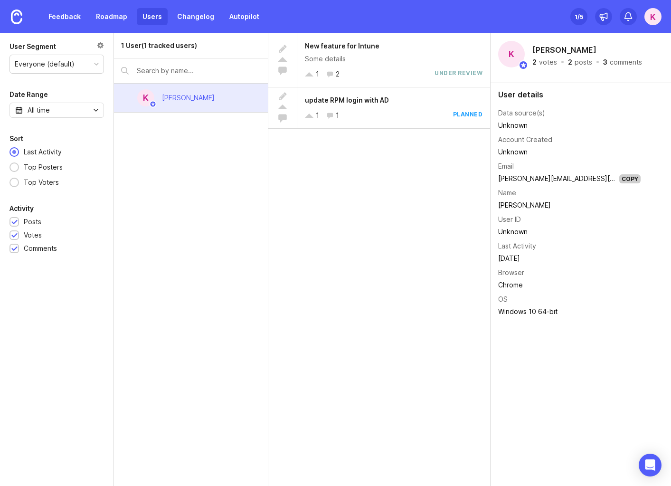
click at [90, 69] on div "Everyone (default)" at bounding box center [57, 64] width 94 height 18
click at [157, 155] on div "1 User (1 tracked users) K Karlene Koopersmith" at bounding box center [191, 259] width 154 height 453
click at [655, 20] on div "K" at bounding box center [652, 16] width 17 height 17
click at [427, 246] on div "New feature for Intune Some details 1 2 under review update RPM login with AD 1…" at bounding box center [379, 259] width 222 height 453
click at [19, 16] on img at bounding box center [16, 16] width 11 height 15
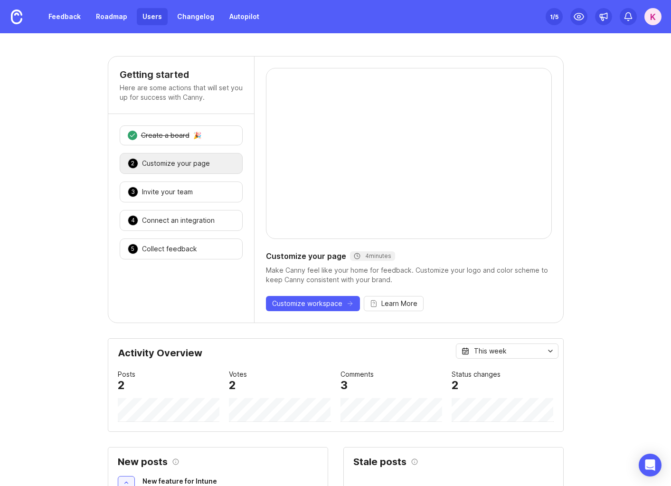
click at [163, 13] on link "Users" at bounding box center [152, 16] width 31 height 17
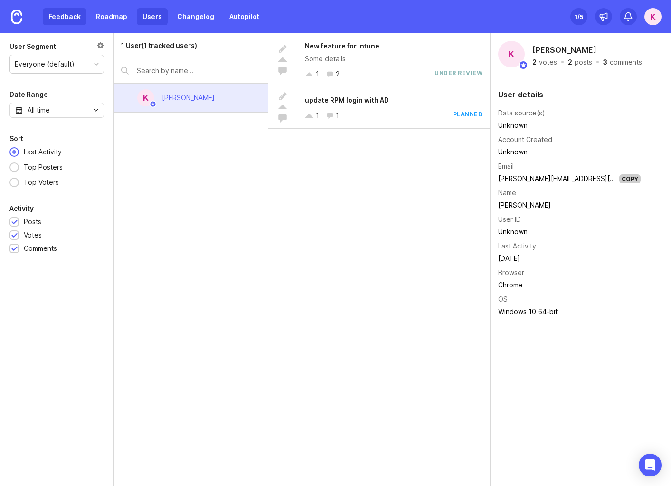
click at [69, 12] on link "Feedback" at bounding box center [65, 16] width 44 height 17
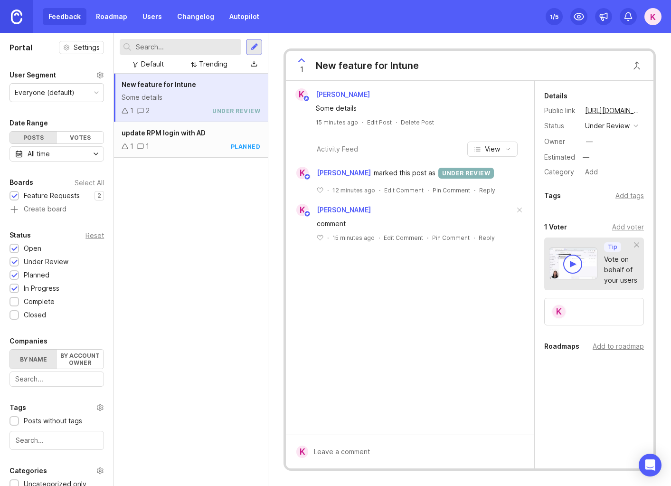
click at [26, 20] on link at bounding box center [16, 16] width 33 height 33
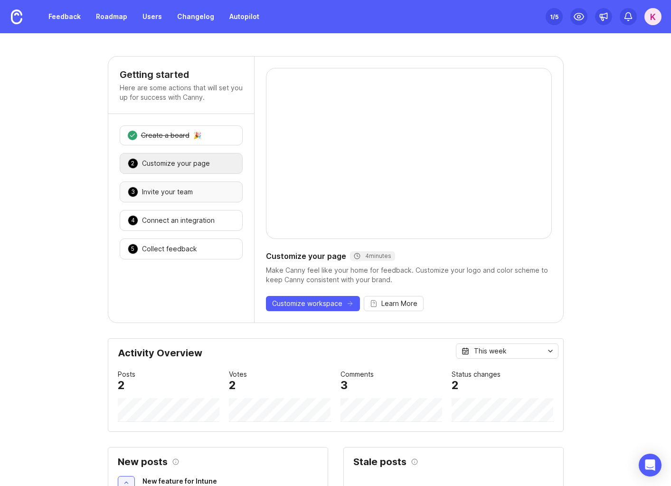
click at [135, 196] on div "3 Invite your team 🎉" at bounding box center [181, 191] width 123 height 21
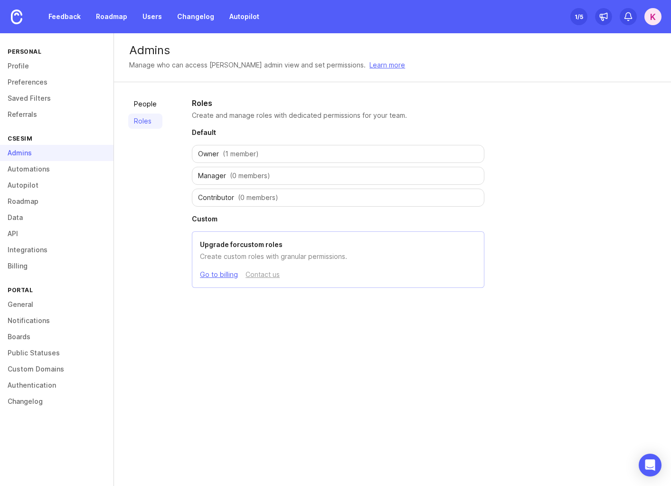
click at [236, 155] on span "(1 member)" at bounding box center [241, 153] width 36 height 9
click at [140, 106] on link "People" at bounding box center [145, 103] width 34 height 15
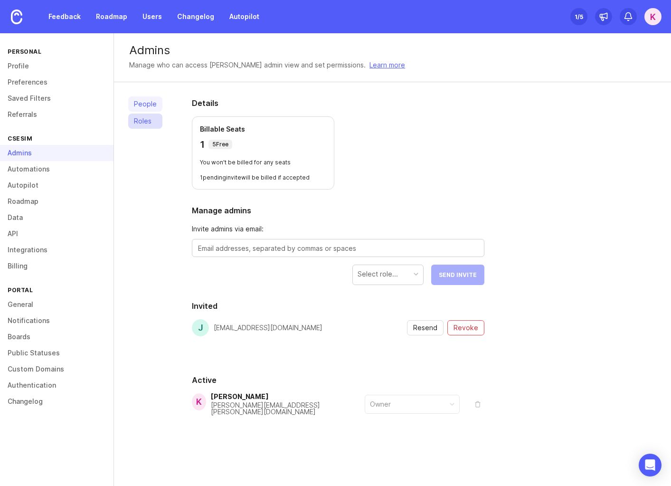
click at [135, 122] on link "Roles" at bounding box center [145, 120] width 34 height 15
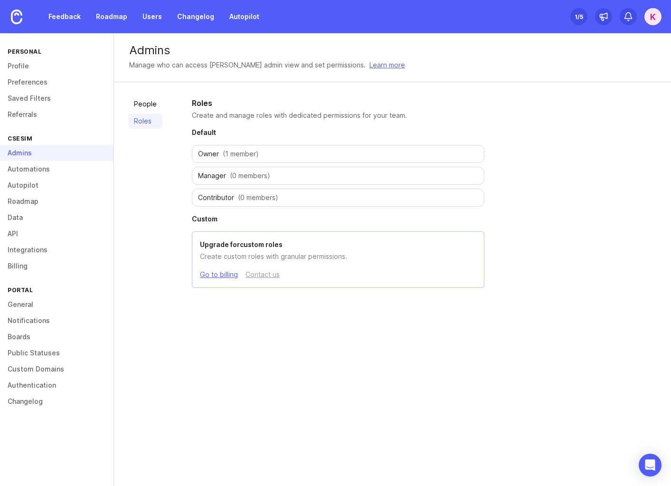
click at [264, 181] on div "Manager (0 members)" at bounding box center [338, 176] width 292 height 18
click at [239, 149] on span "(1 member)" at bounding box center [241, 153] width 36 height 9
click at [233, 204] on div "Contributor (0 members)" at bounding box center [338, 198] width 292 height 18
click at [215, 159] on div "Owner (1 member)" at bounding box center [338, 154] width 292 height 18
click at [219, 276] on link "Go to billing" at bounding box center [219, 274] width 38 height 10
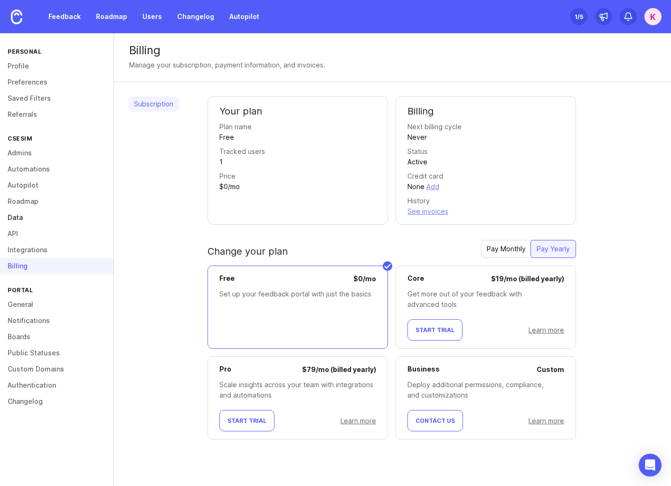
click at [16, 220] on link "Data" at bounding box center [56, 217] width 113 height 16
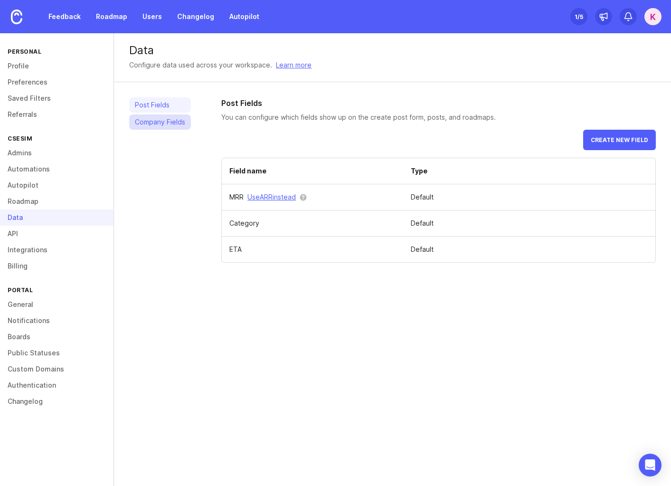
click at [151, 122] on link "Company Fields" at bounding box center [160, 121] width 62 height 15
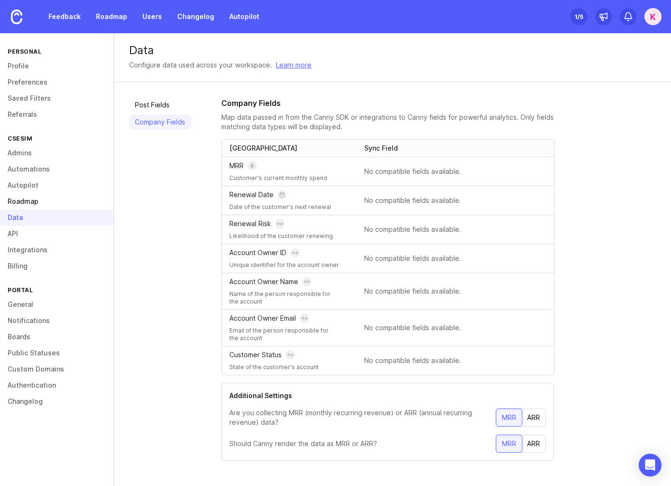
click at [21, 203] on link "Roadmap" at bounding box center [56, 201] width 113 height 16
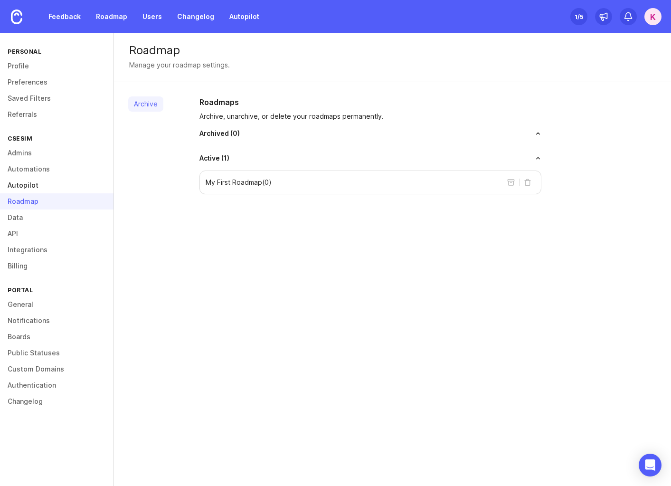
click at [19, 183] on link "Autopilot" at bounding box center [56, 185] width 113 height 16
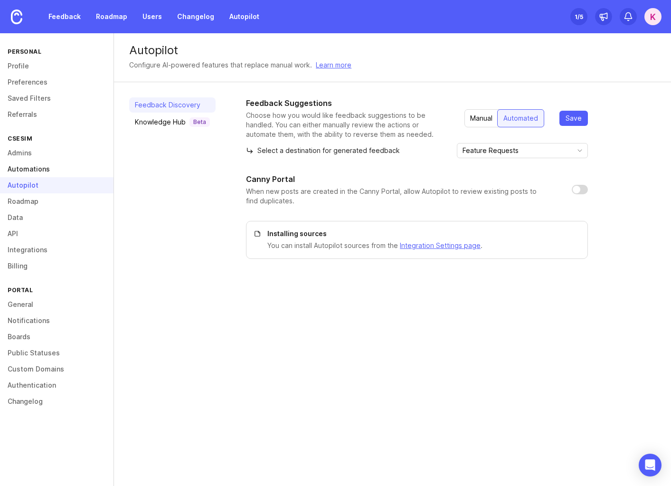
click at [20, 165] on link "Automations" at bounding box center [56, 169] width 113 height 16
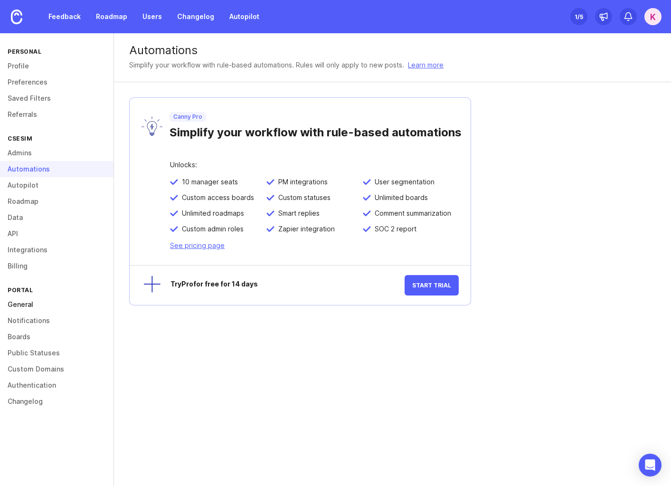
click at [17, 305] on link "General" at bounding box center [56, 304] width 113 height 16
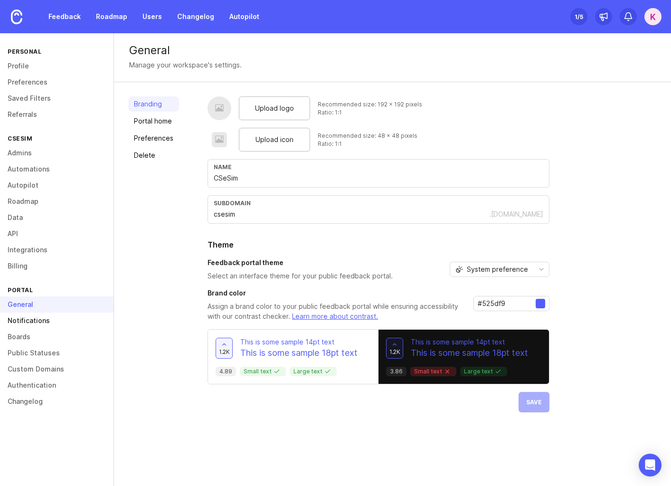
click at [16, 323] on link "Notifications" at bounding box center [56, 320] width 113 height 16
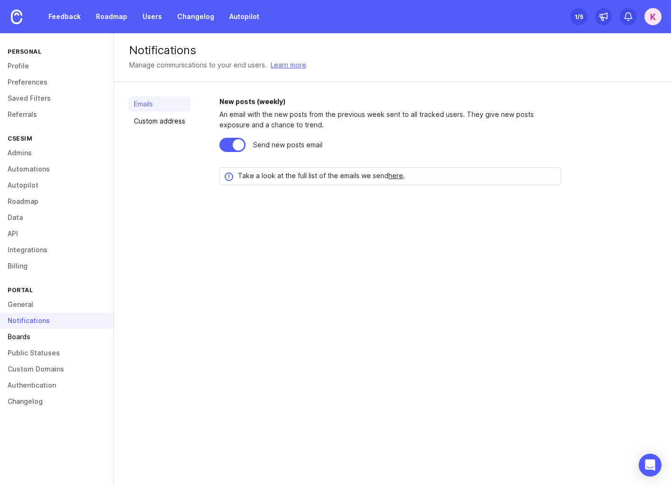
click at [28, 340] on link "Boards" at bounding box center [56, 337] width 113 height 16
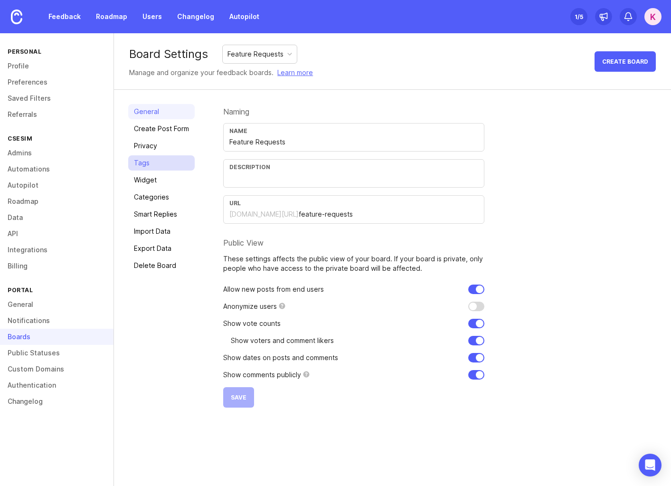
click at [144, 160] on link "Tags" at bounding box center [161, 162] width 66 height 15
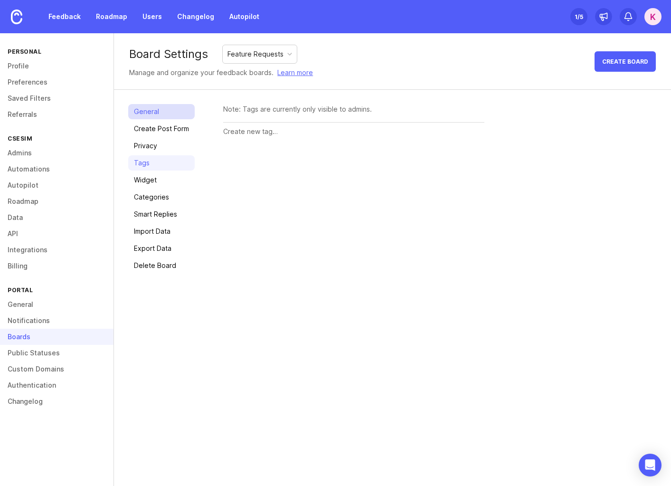
click at [155, 113] on link "General" at bounding box center [161, 111] width 66 height 15
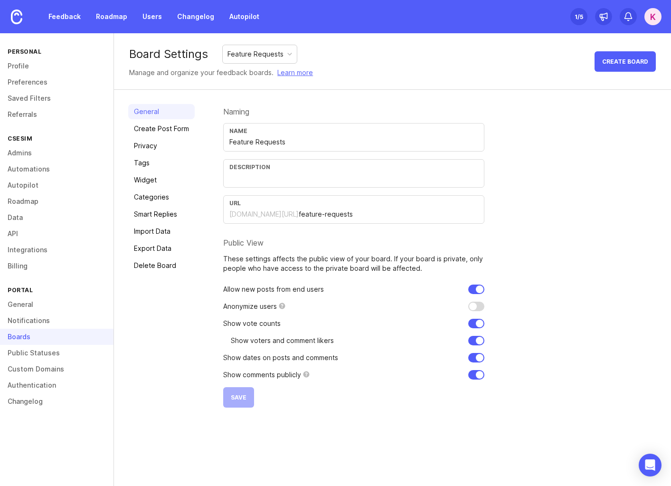
click at [252, 46] on div "Feature Requests" at bounding box center [260, 54] width 74 height 18
click at [332, 60] on div "Board Settings Feature Requests Manage and organize your feedback boards. Learn…" at bounding box center [392, 61] width 557 height 57
click at [143, 179] on link "Widget" at bounding box center [161, 179] width 66 height 15
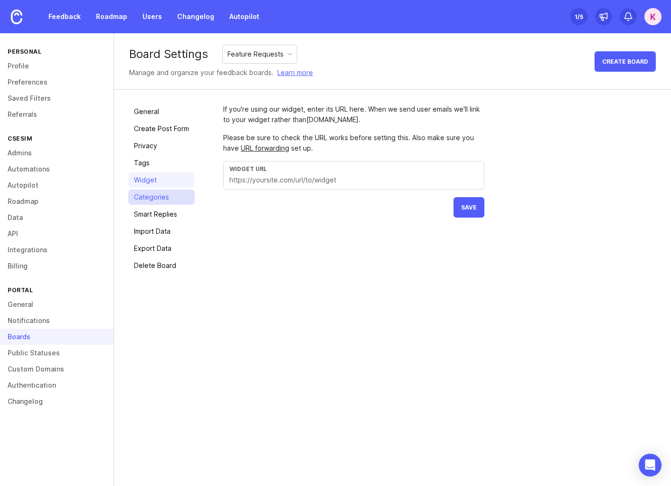
click at [141, 201] on link "Categories" at bounding box center [161, 196] width 66 height 15
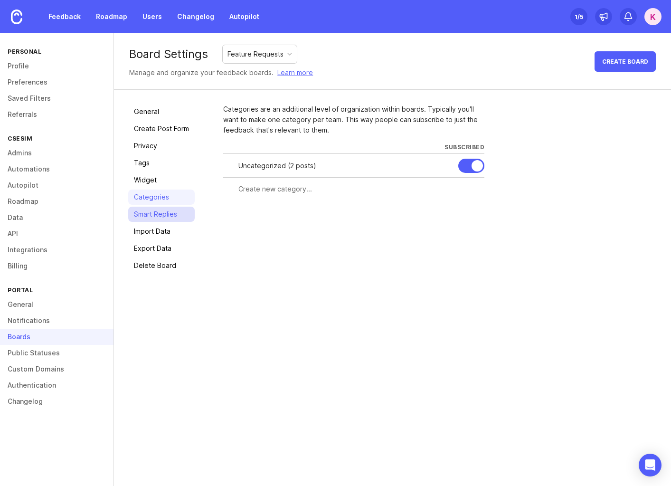
click at [153, 218] on link "Smart Replies" at bounding box center [161, 214] width 66 height 15
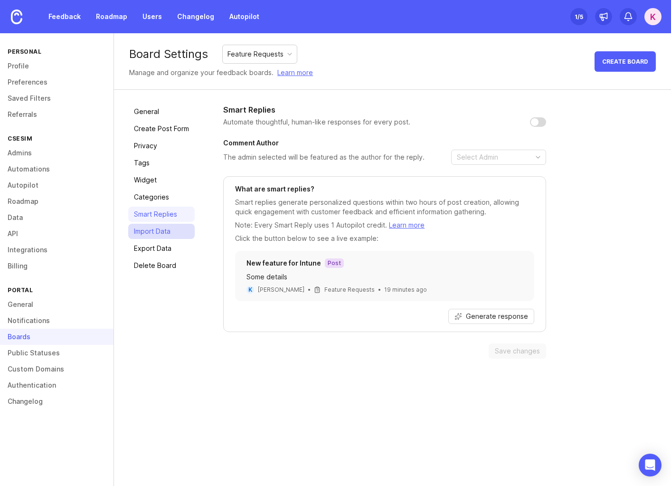
click at [152, 236] on link "Import Data" at bounding box center [161, 231] width 66 height 15
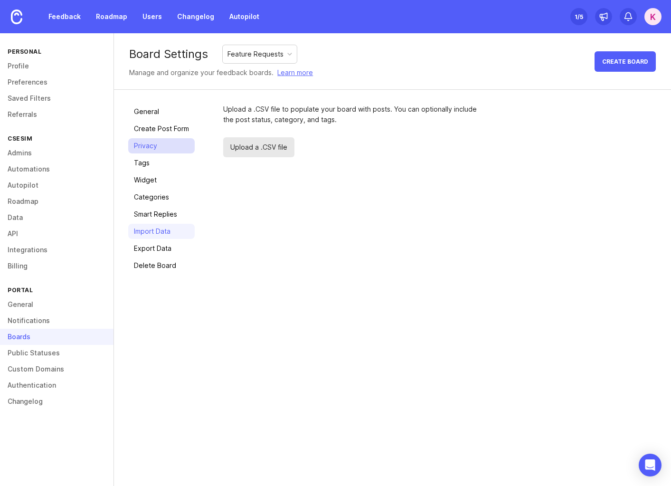
click at [161, 144] on link "Privacy" at bounding box center [161, 145] width 66 height 15
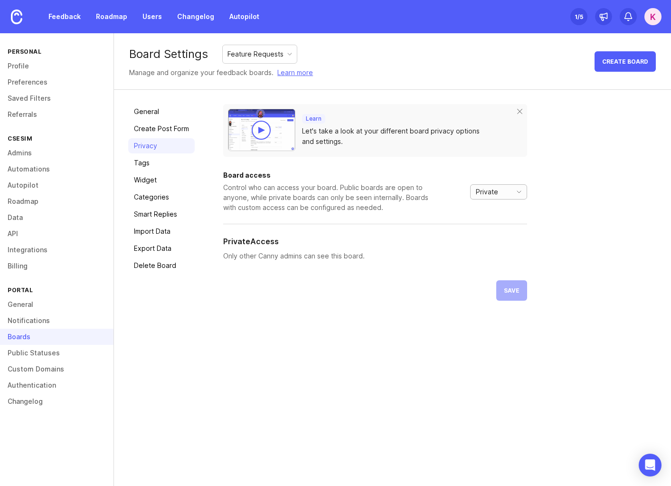
click at [480, 189] on span "Private" at bounding box center [487, 192] width 22 height 10
click at [495, 240] on span "Custom" at bounding box center [488, 241] width 24 height 10
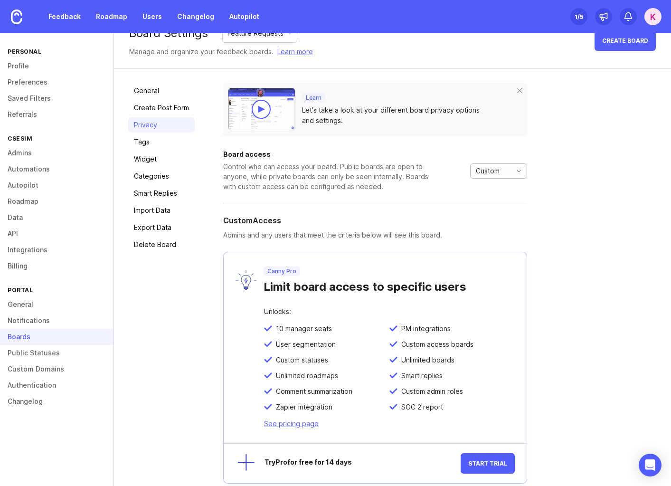
scroll to position [33, 0]
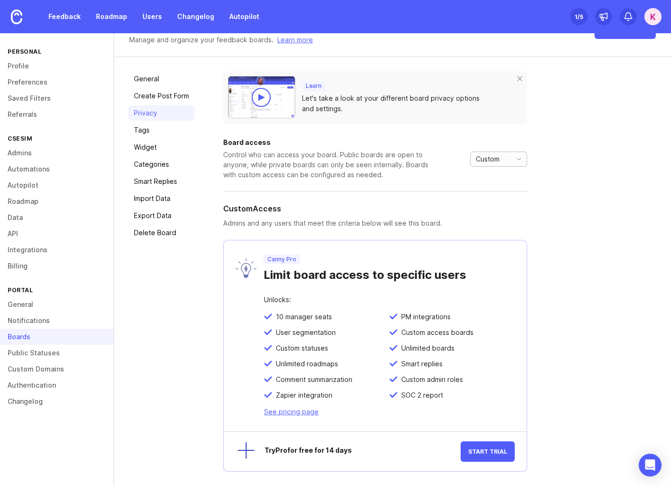
click at [496, 155] on span "Custom" at bounding box center [488, 159] width 24 height 10
click at [488, 177] on span "Private" at bounding box center [487, 177] width 22 height 10
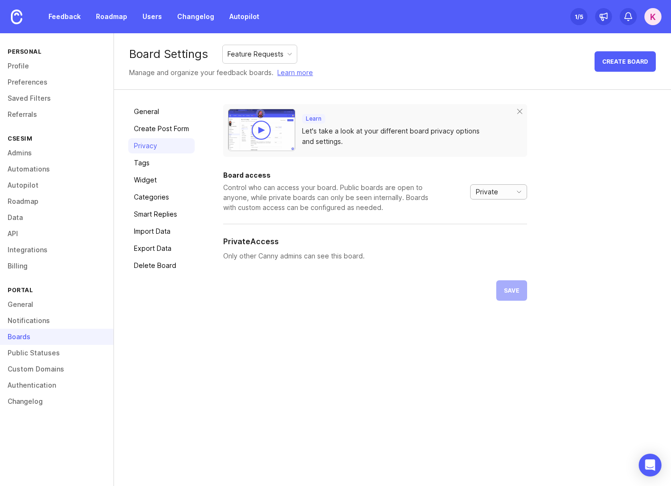
scroll to position [0, 0]
click at [21, 354] on link "Public Statuses" at bounding box center [56, 353] width 113 height 16
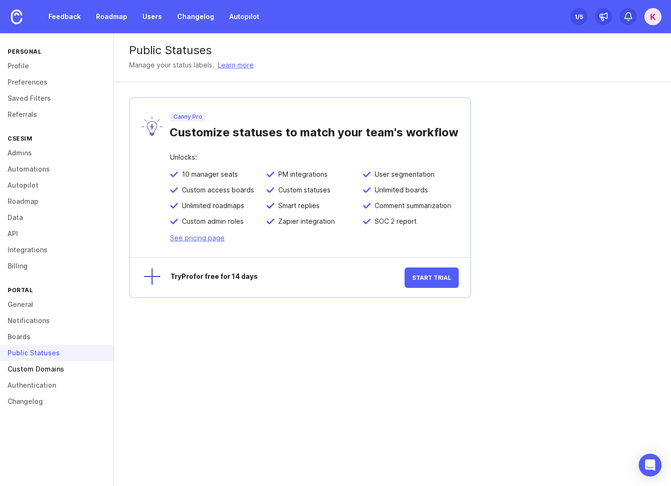
click at [21, 370] on link "Custom Domains" at bounding box center [56, 369] width 113 height 16
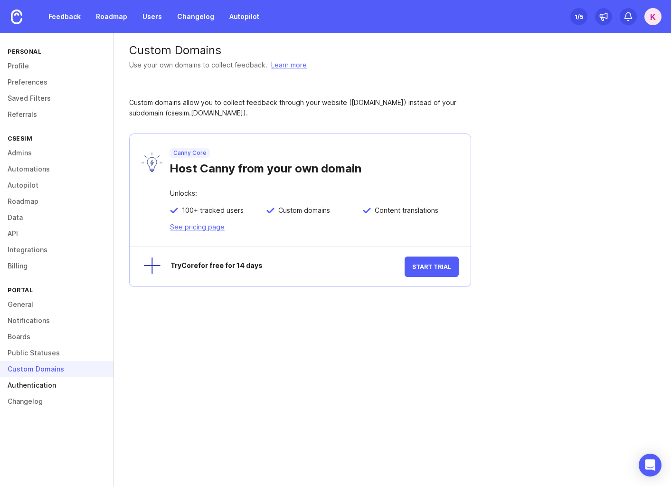
click at [20, 384] on link "Authentication" at bounding box center [56, 385] width 113 height 16
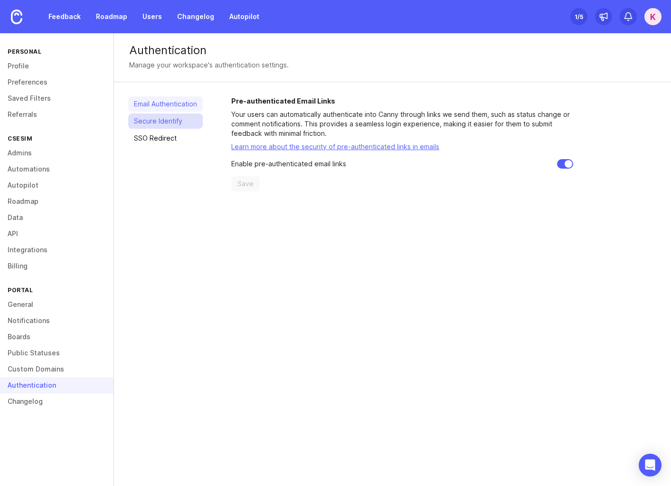
click at [166, 122] on link "Secure Identify" at bounding box center [165, 120] width 75 height 15
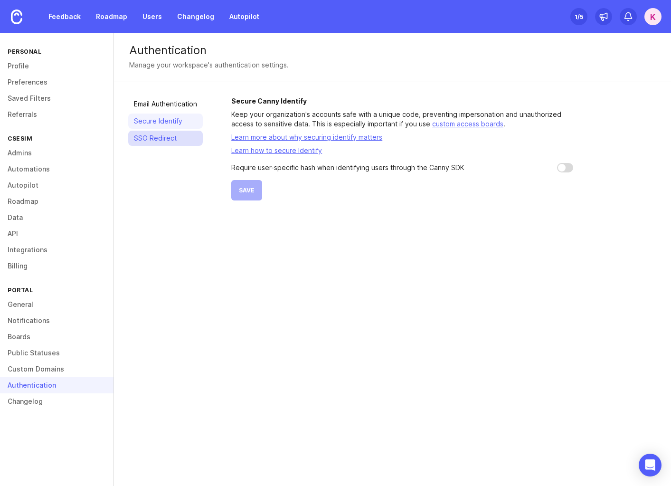
click at [164, 138] on link "SSO Redirect" at bounding box center [165, 138] width 75 height 15
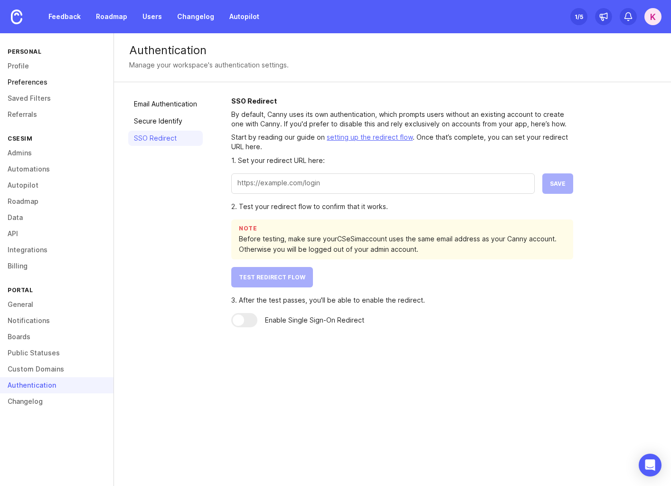
click at [31, 78] on link "Preferences" at bounding box center [56, 82] width 113 height 16
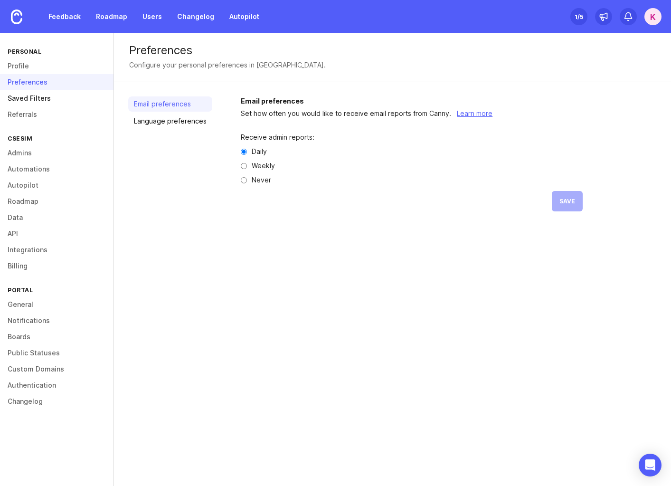
click at [29, 101] on link "Saved Filters" at bounding box center [56, 98] width 113 height 16
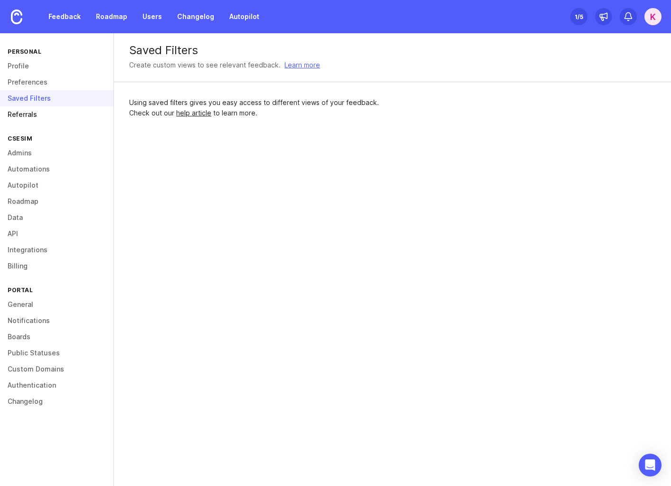
click at [29, 113] on link "Referrals" at bounding box center [56, 114] width 113 height 16
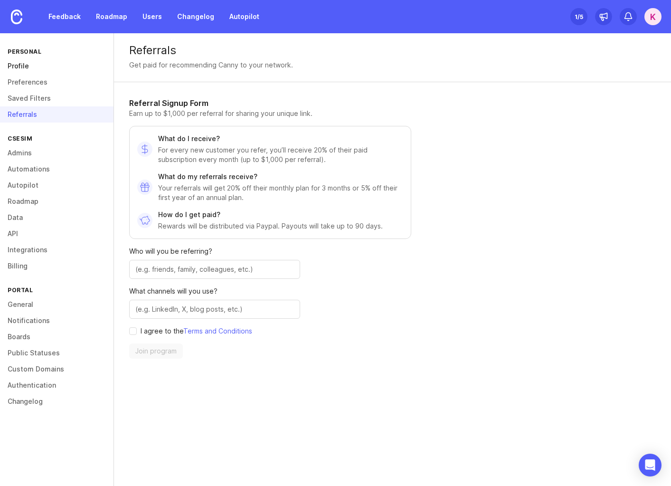
click at [31, 70] on link "Profile" at bounding box center [56, 66] width 113 height 16
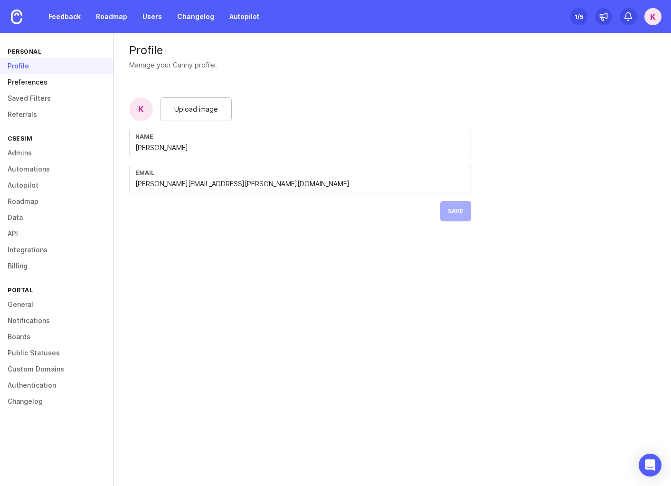
click at [38, 83] on link "Preferences" at bounding box center [56, 82] width 113 height 16
